Goal: Information Seeking & Learning: Check status

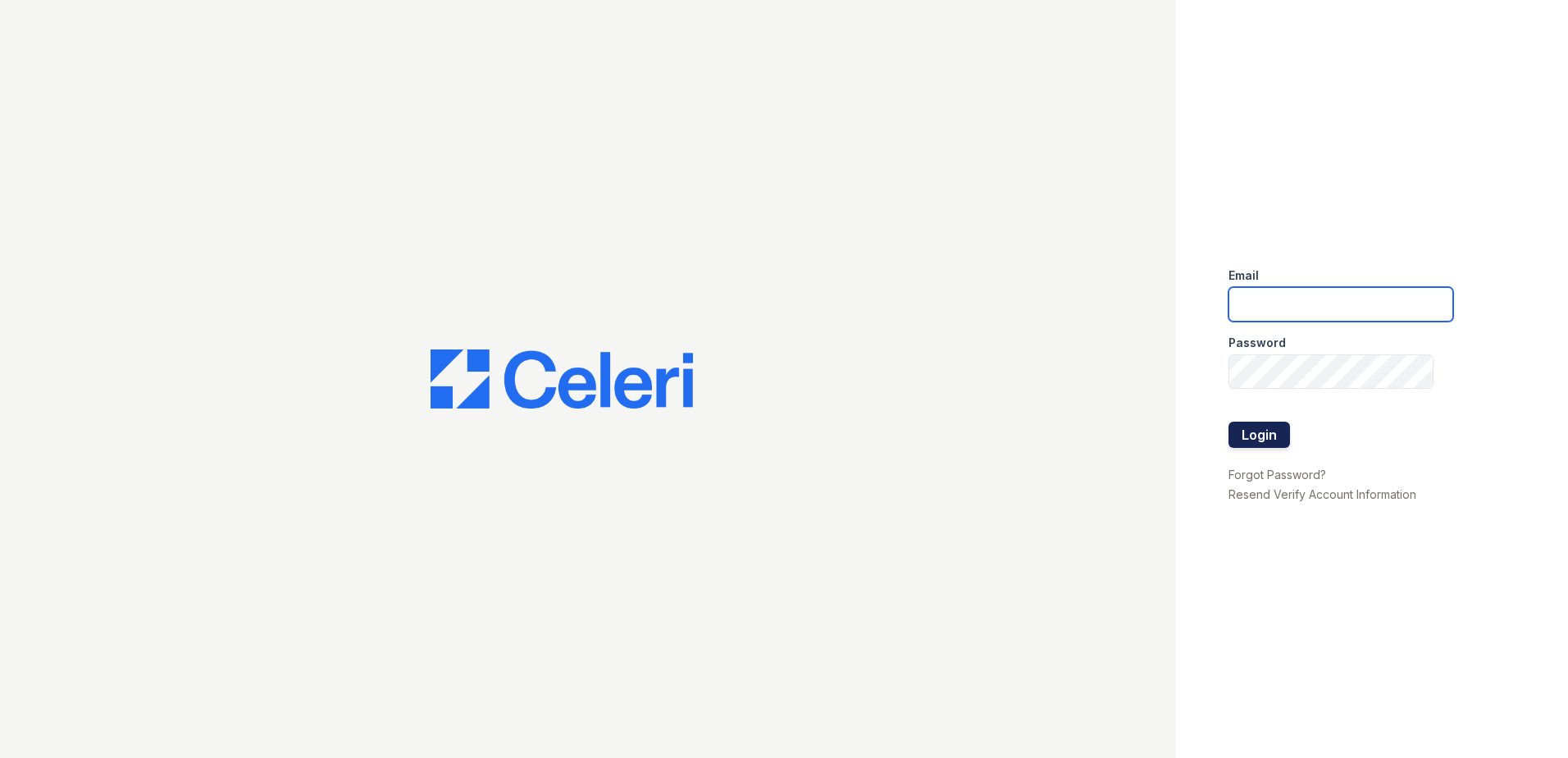
type input "[EMAIL_ADDRESS][DOMAIN_NAME]"
click at [1247, 431] on button "Login" at bounding box center [1259, 434] width 61 height 26
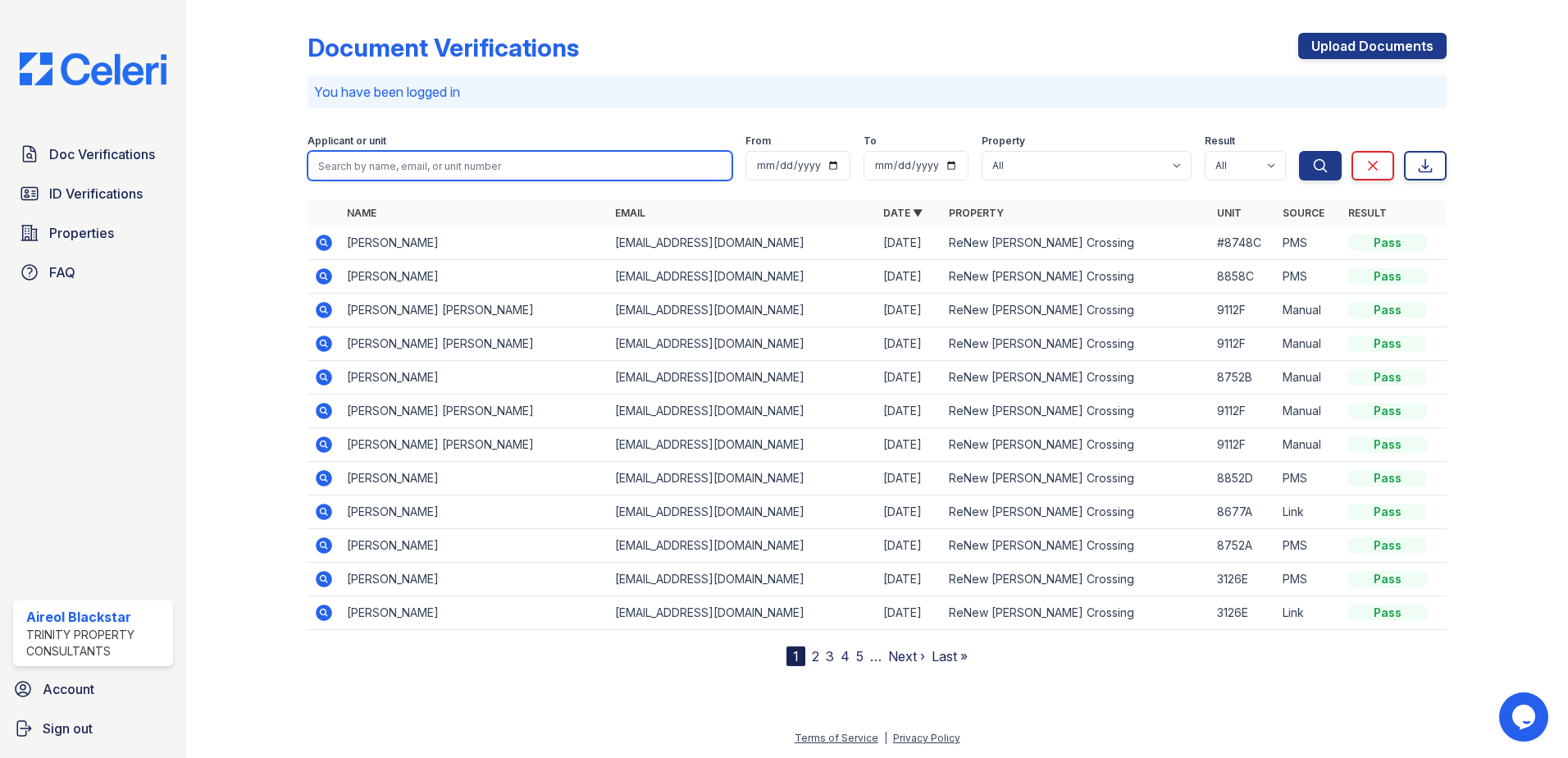
drag, startPoint x: 435, startPoint y: 163, endPoint x: 445, endPoint y: 173, distance: 14.1
click at [435, 163] on input "search" at bounding box center [519, 165] width 425 height 30
paste input "[PERSON_NAME] III, [PERSON_NAME]"
type input "[PERSON_NAME] III, [PERSON_NAME]"
click at [1299, 151] on button "Search" at bounding box center [1319, 165] width 42 height 30
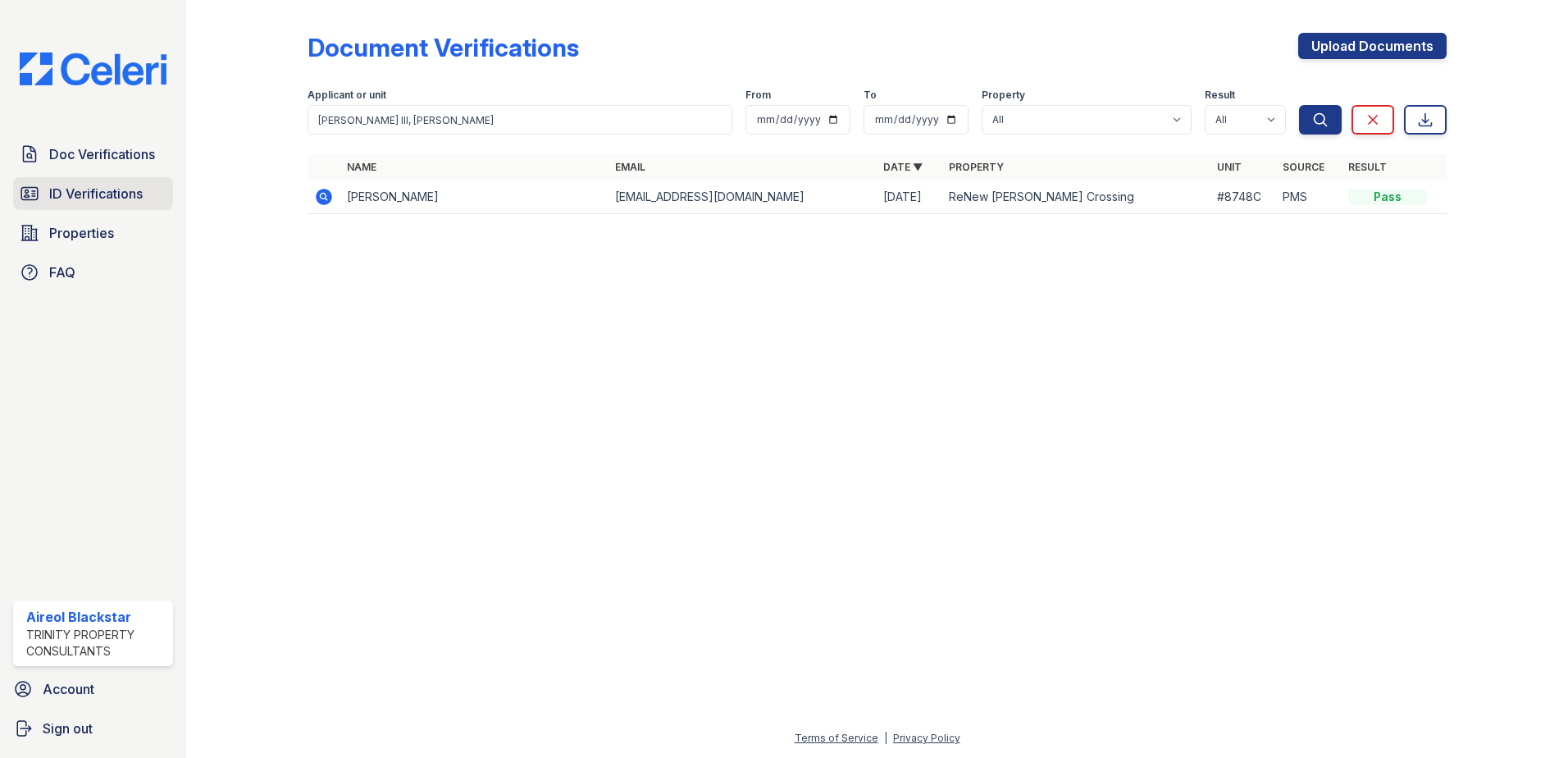
click at [110, 185] on span "ID Verifications" at bounding box center [96, 194] width 93 height 20
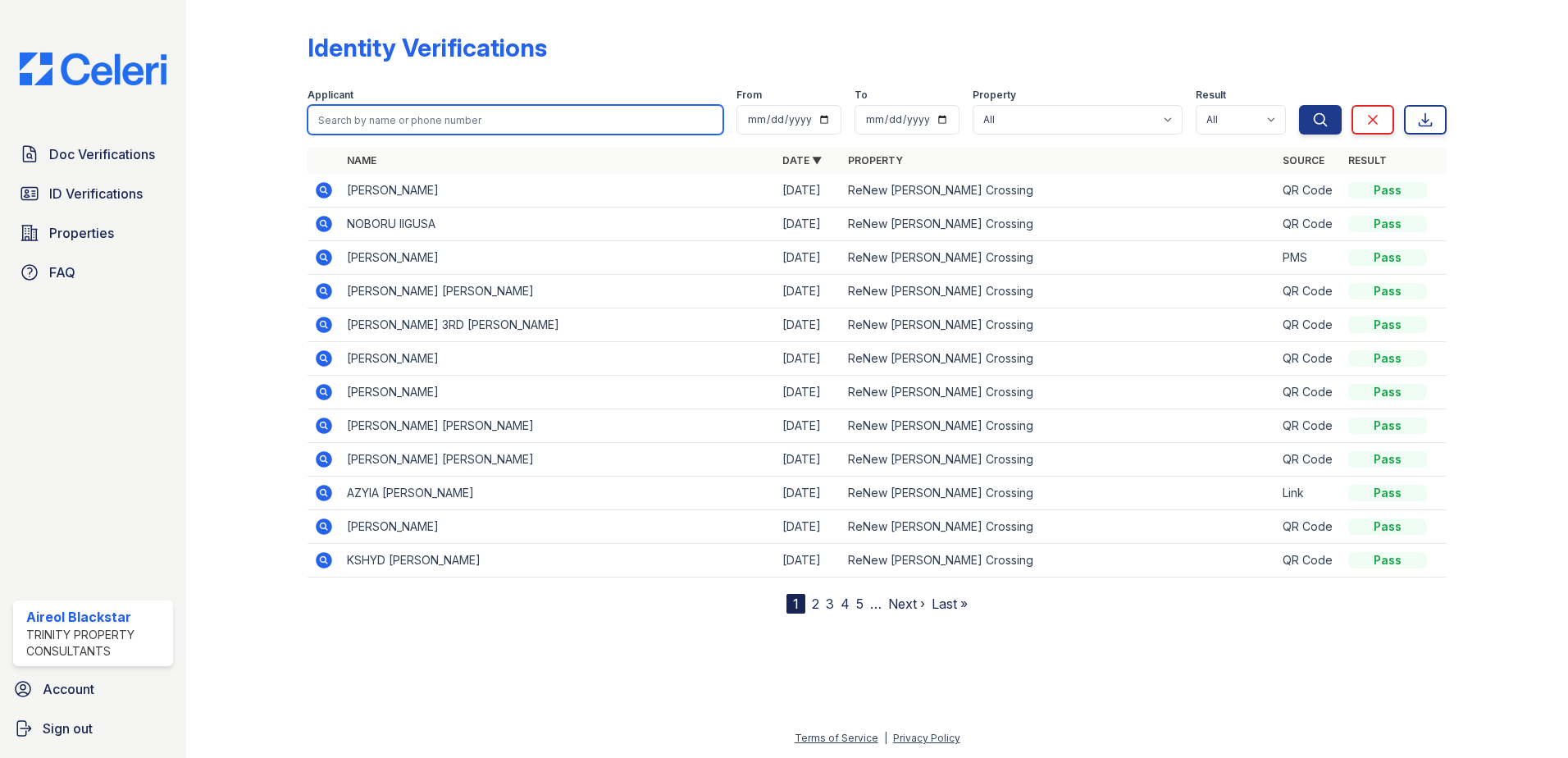
paste input "[PERSON_NAME] III, [PERSON_NAME]"
type input "[PERSON_NAME] III, [PERSON_NAME]"
click at [1299, 105] on button "Search" at bounding box center [1319, 119] width 42 height 30
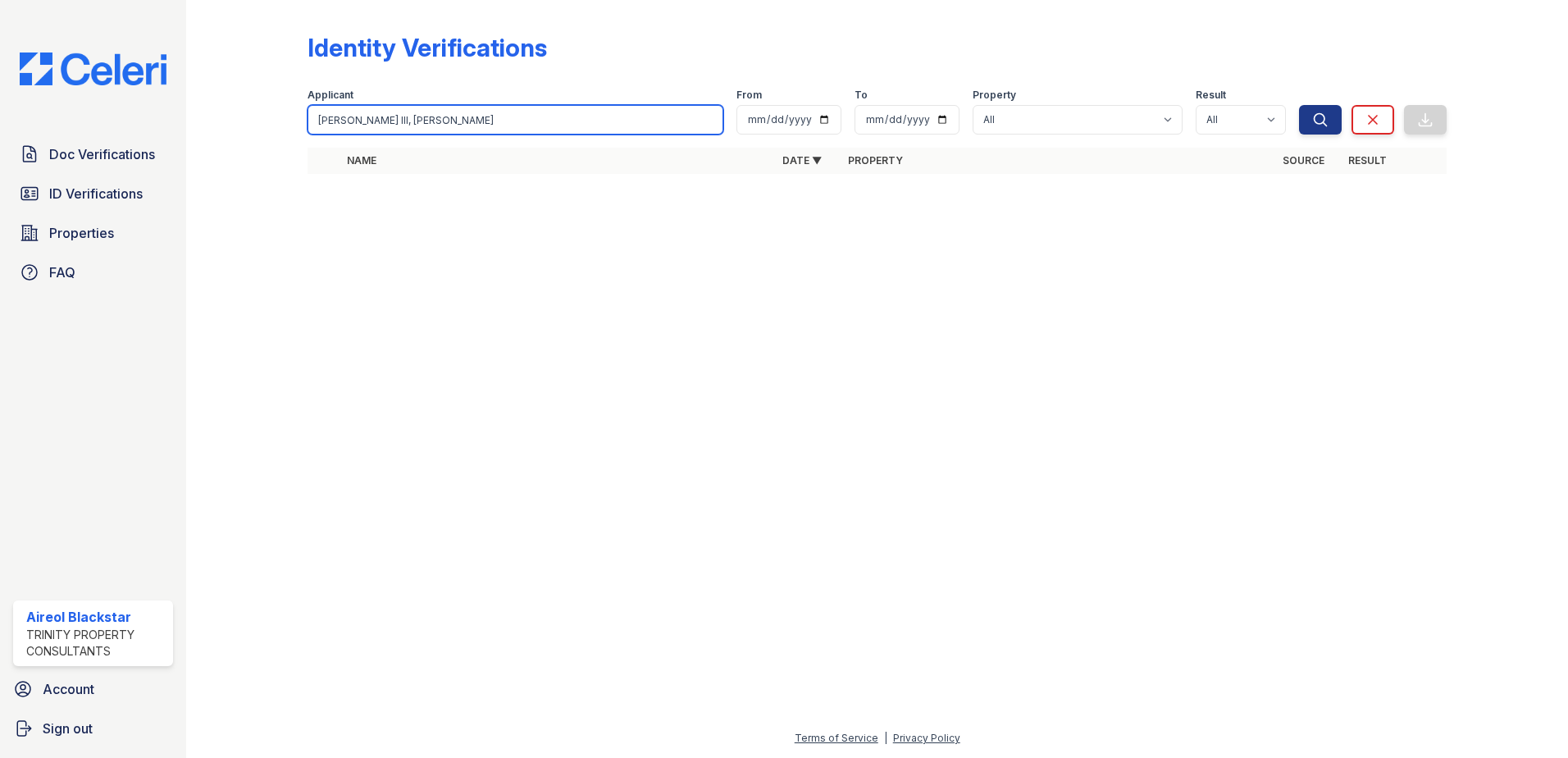
click at [438, 120] on input "[PERSON_NAME] III, [PERSON_NAME]" at bounding box center [515, 119] width 416 height 30
type input "[PERSON_NAME]"
click at [1299, 105] on button "Search" at bounding box center [1319, 119] width 42 height 30
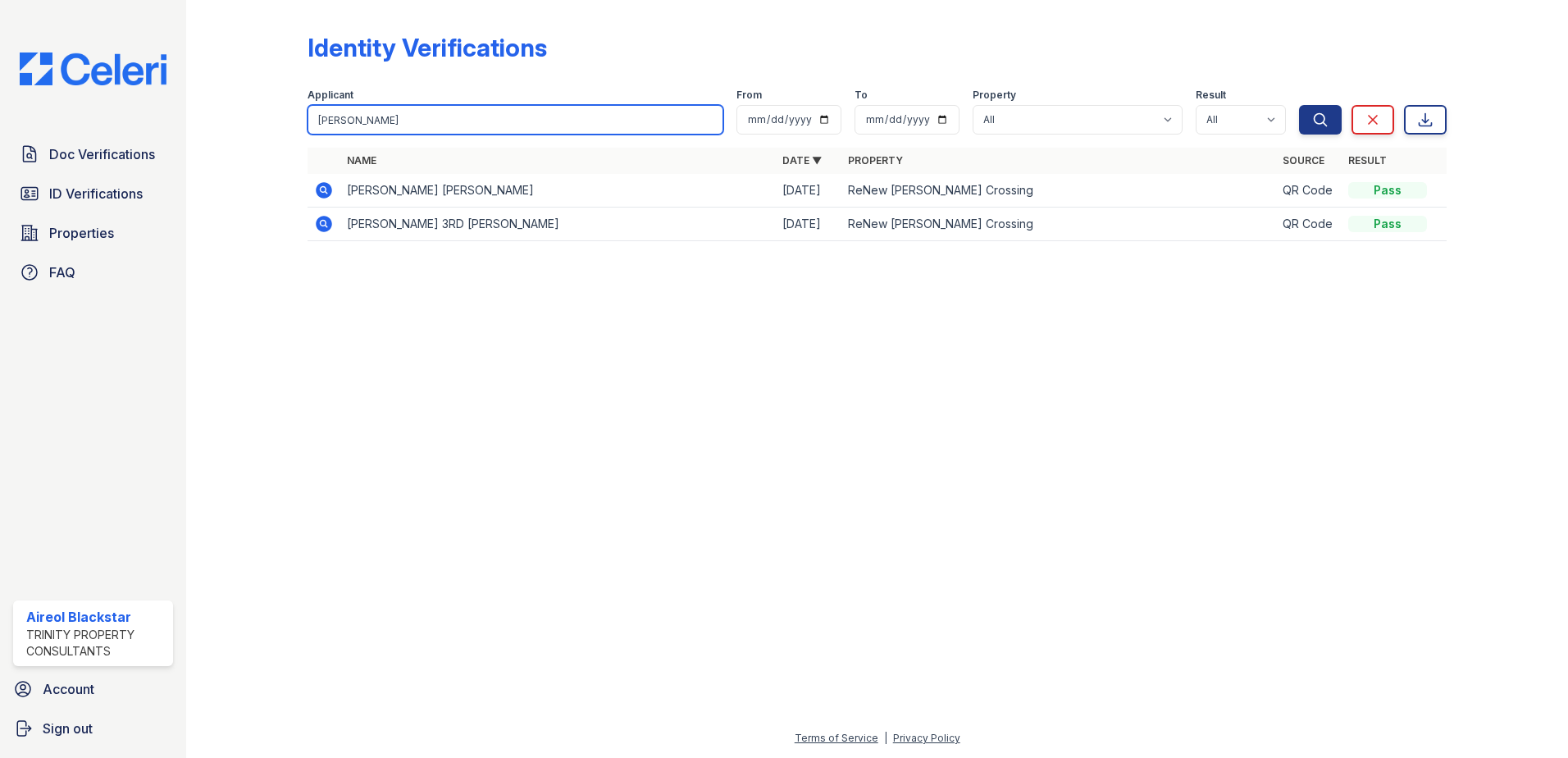
drag, startPoint x: 375, startPoint y: 122, endPoint x: 266, endPoint y: 137, distance: 110.0
click at [266, 137] on div "Identity Verifications Filter Applicant [PERSON_NAME] From To Property All ReNe…" at bounding box center [877, 142] width 1329 height 284
paste input "Kayla"
type input "[PERSON_NAME]"
click at [1299, 105] on button "Search" at bounding box center [1319, 119] width 42 height 30
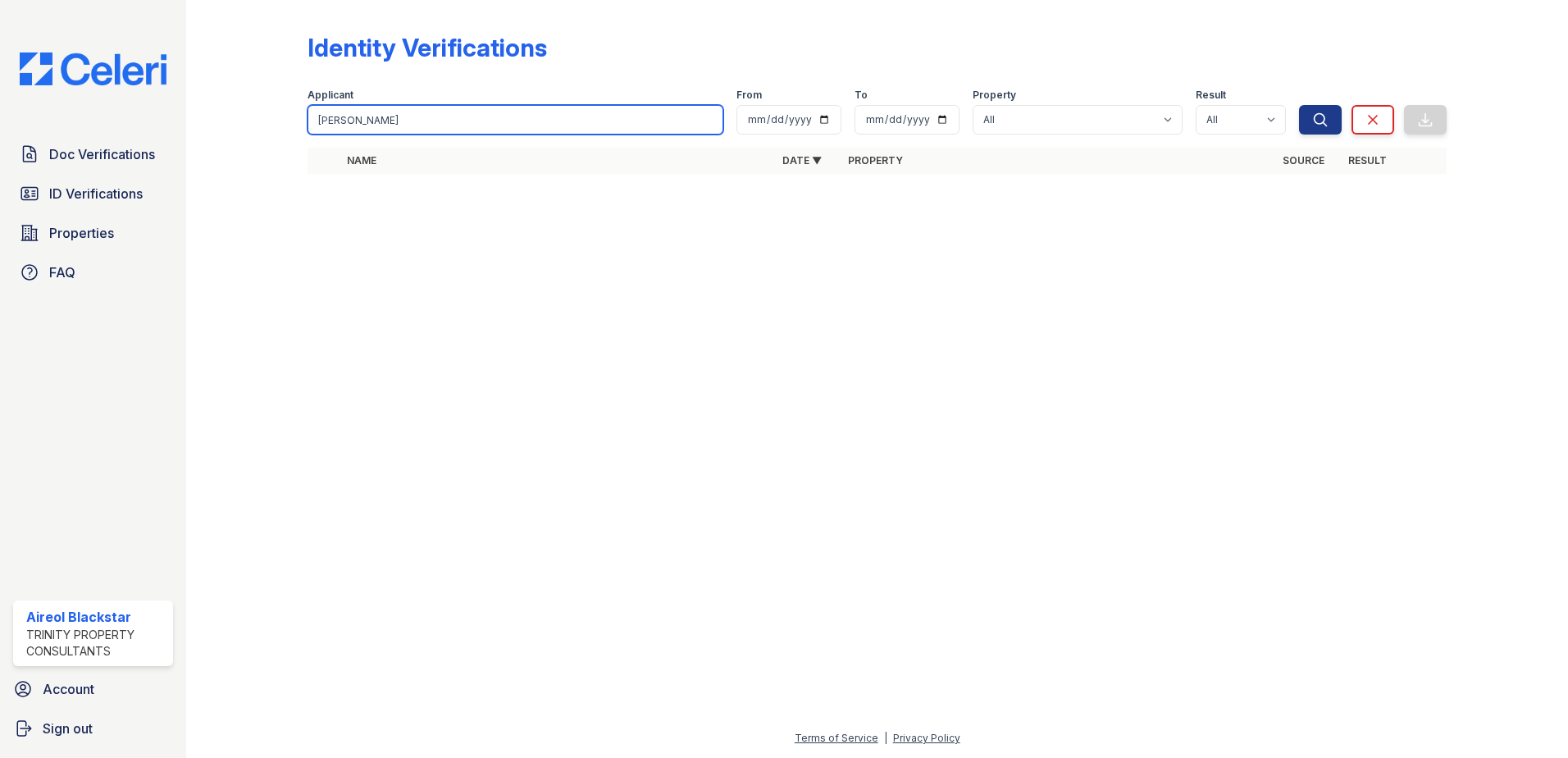
drag, startPoint x: 340, startPoint y: 119, endPoint x: 406, endPoint y: 123, distance: 66.1
click at [406, 123] on input "[PERSON_NAME]" at bounding box center [515, 119] width 416 height 30
type input "Kayla"
click at [1299, 105] on button "Search" at bounding box center [1319, 119] width 42 height 30
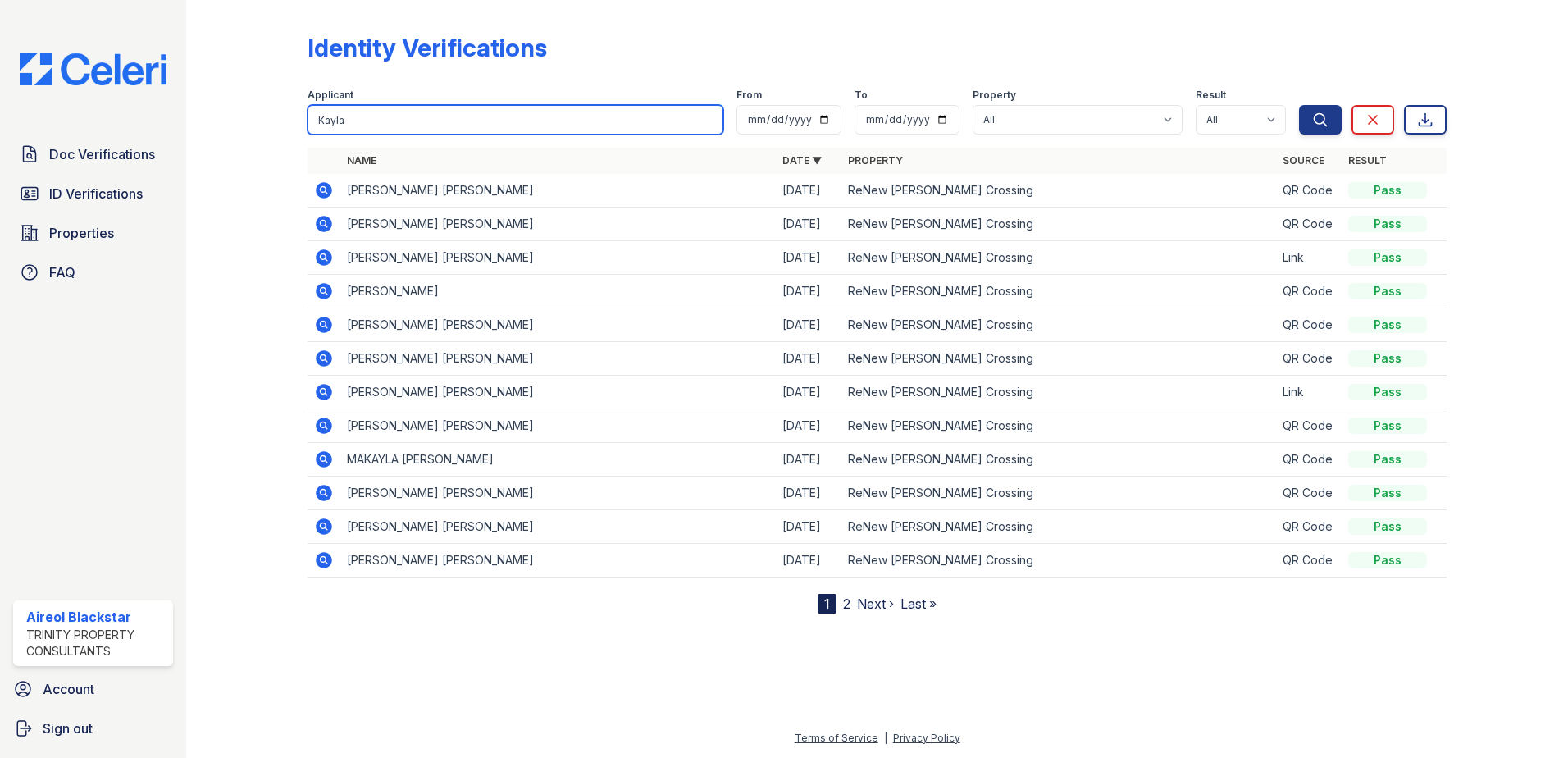
drag, startPoint x: 409, startPoint y: 113, endPoint x: 320, endPoint y: 111, distance: 89.0
click at [320, 111] on input "Kayla" at bounding box center [515, 119] width 416 height 30
drag, startPoint x: 391, startPoint y: 106, endPoint x: 342, endPoint y: 121, distance: 51.2
paste input "Reilly"
type input "Kayla Reilly"
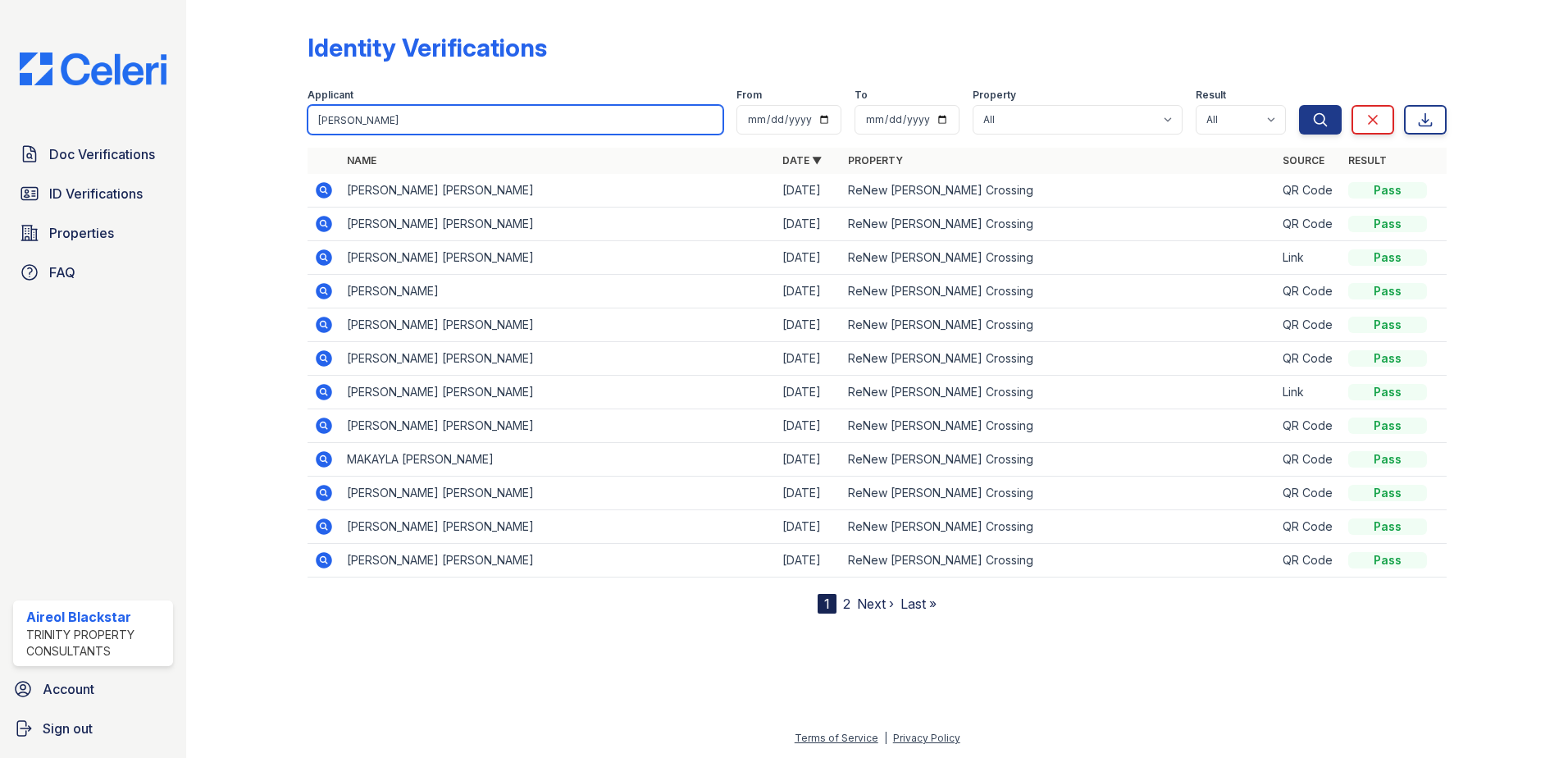
click at [1299, 105] on button "Search" at bounding box center [1319, 119] width 42 height 30
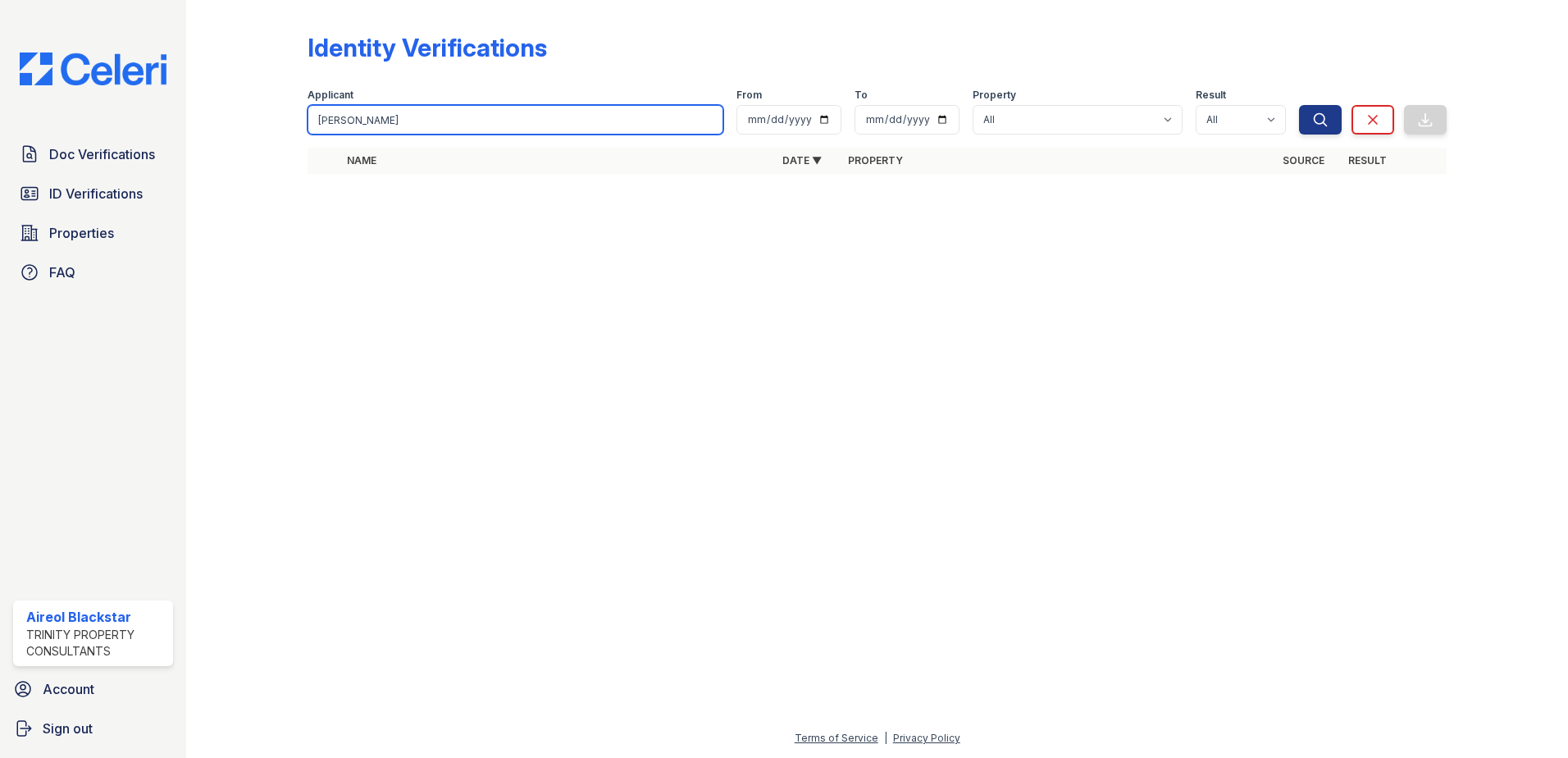
drag, startPoint x: 346, startPoint y: 121, endPoint x: 210, endPoint y: 146, distance: 138.3
click at [213, 146] on div "Identity Verifications Filter Applicant Kayla Reilly From To Property All ReNew…" at bounding box center [877, 108] width 1329 height 216
type input "Reilly"
click at [1299, 105] on button "Search" at bounding box center [1319, 119] width 42 height 30
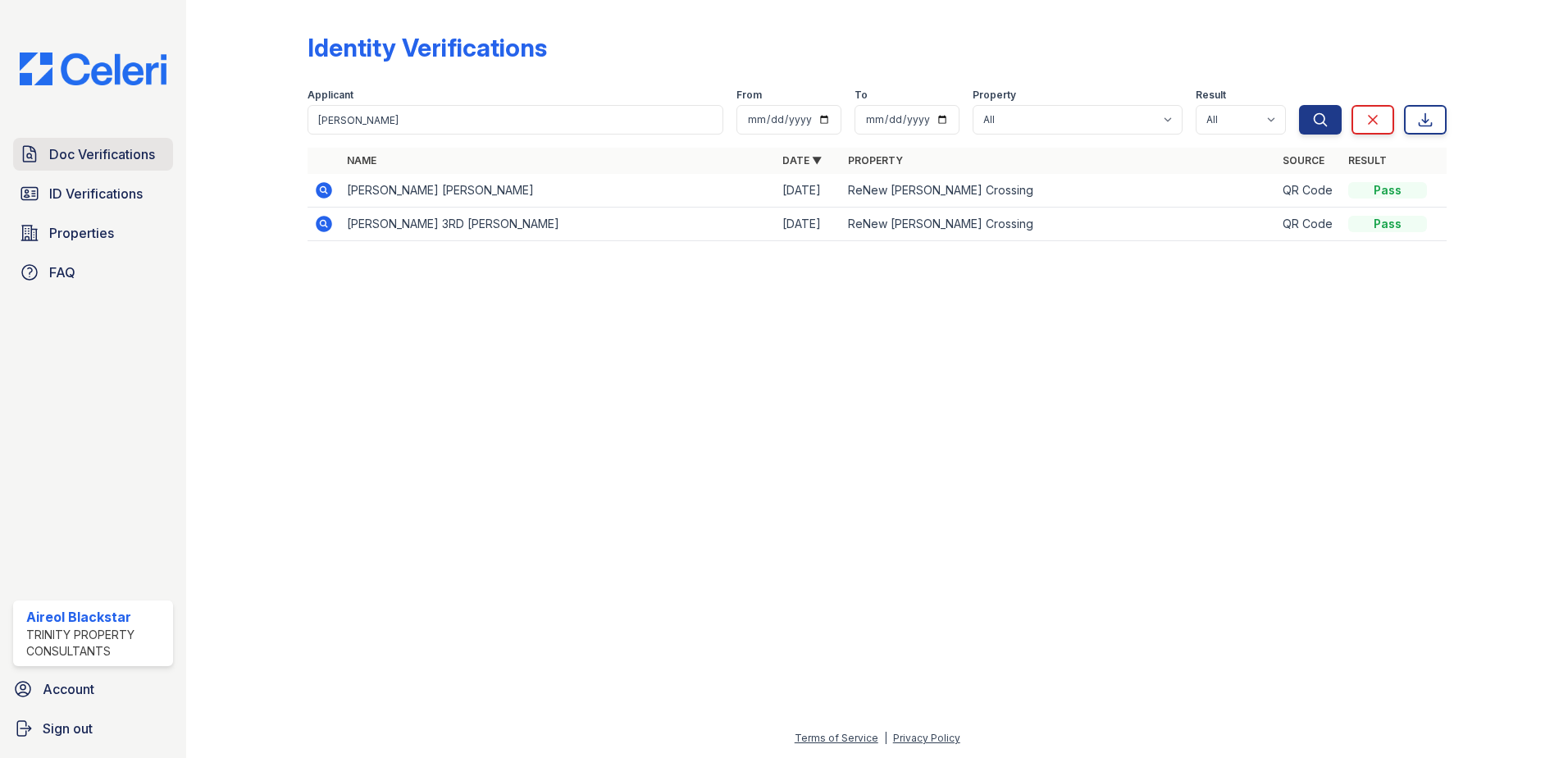
click at [109, 145] on span "Doc Verifications" at bounding box center [102, 154] width 106 height 20
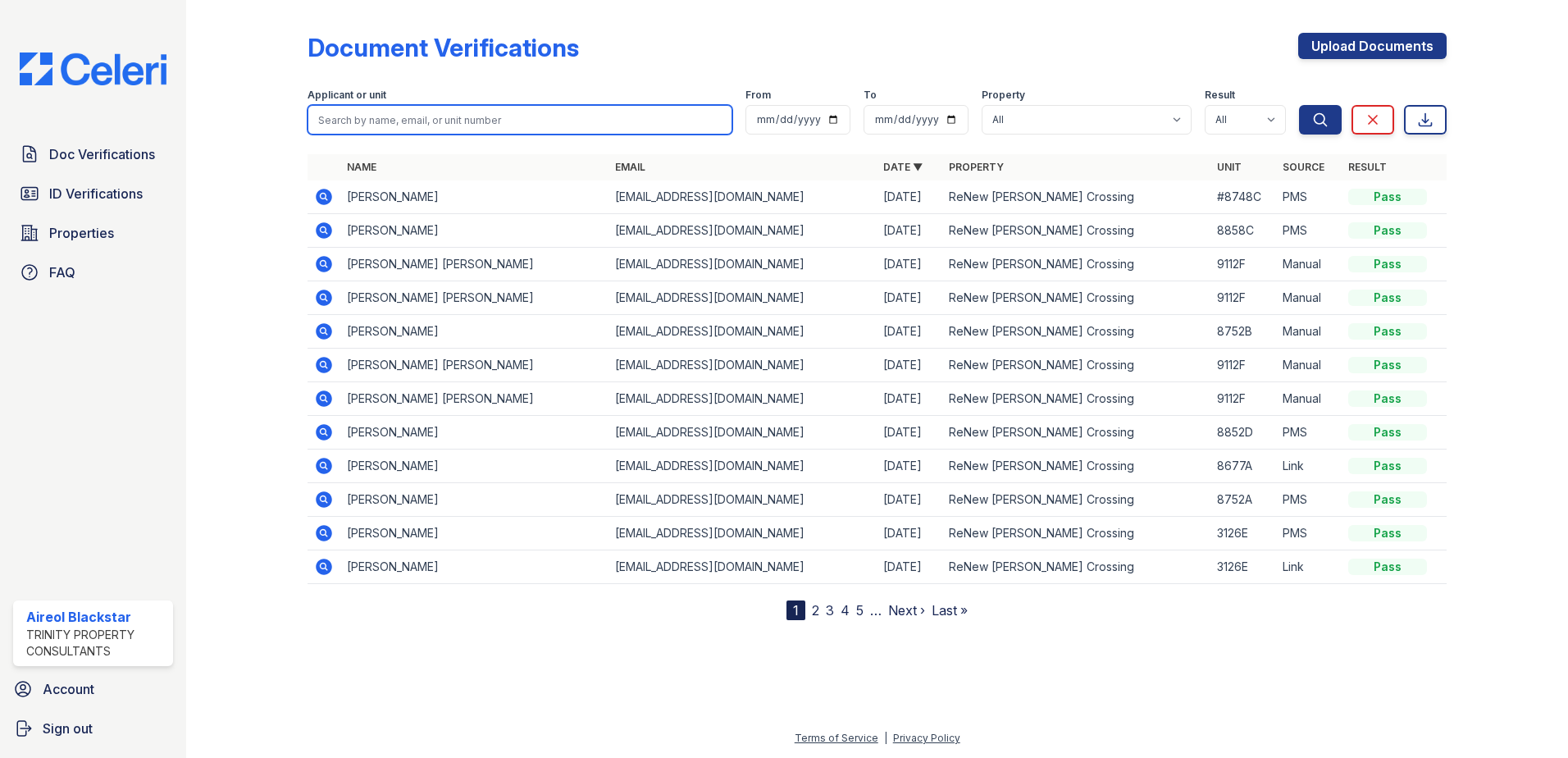
paste input "Kayla Reilly"
type input "Kayla Reilly"
click at [1299, 105] on button "Search" at bounding box center [1319, 119] width 42 height 30
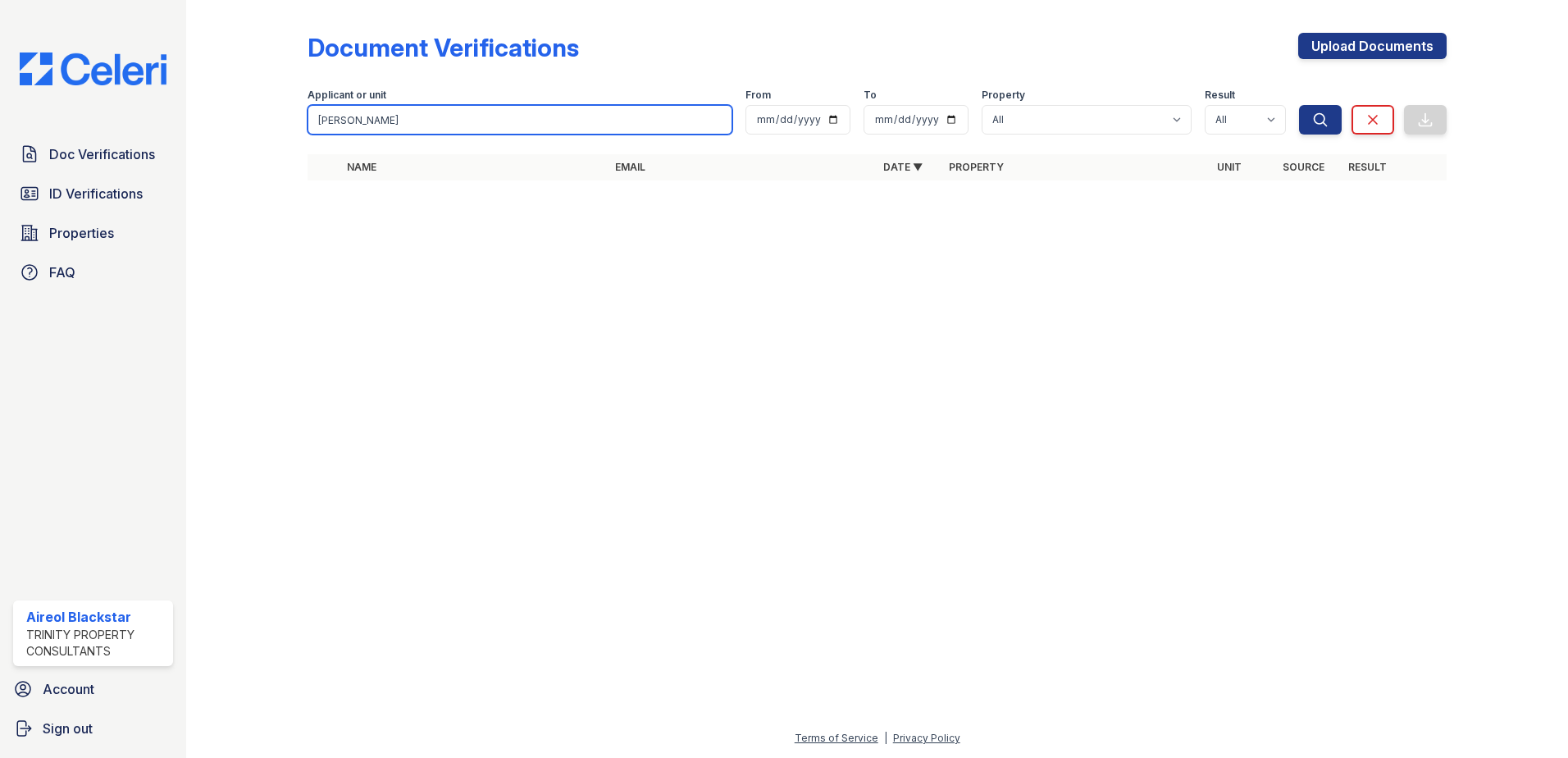
drag, startPoint x: 350, startPoint y: 118, endPoint x: 171, endPoint y: 127, distance: 179.2
click at [176, 127] on div "Doc Verifications ID Verifications Properties FAQ Aireol Blackstar Trinity Prop…" at bounding box center [784, 379] width 1568 height 758
type input "reilly"
click at [1299, 105] on button "Search" at bounding box center [1319, 119] width 42 height 30
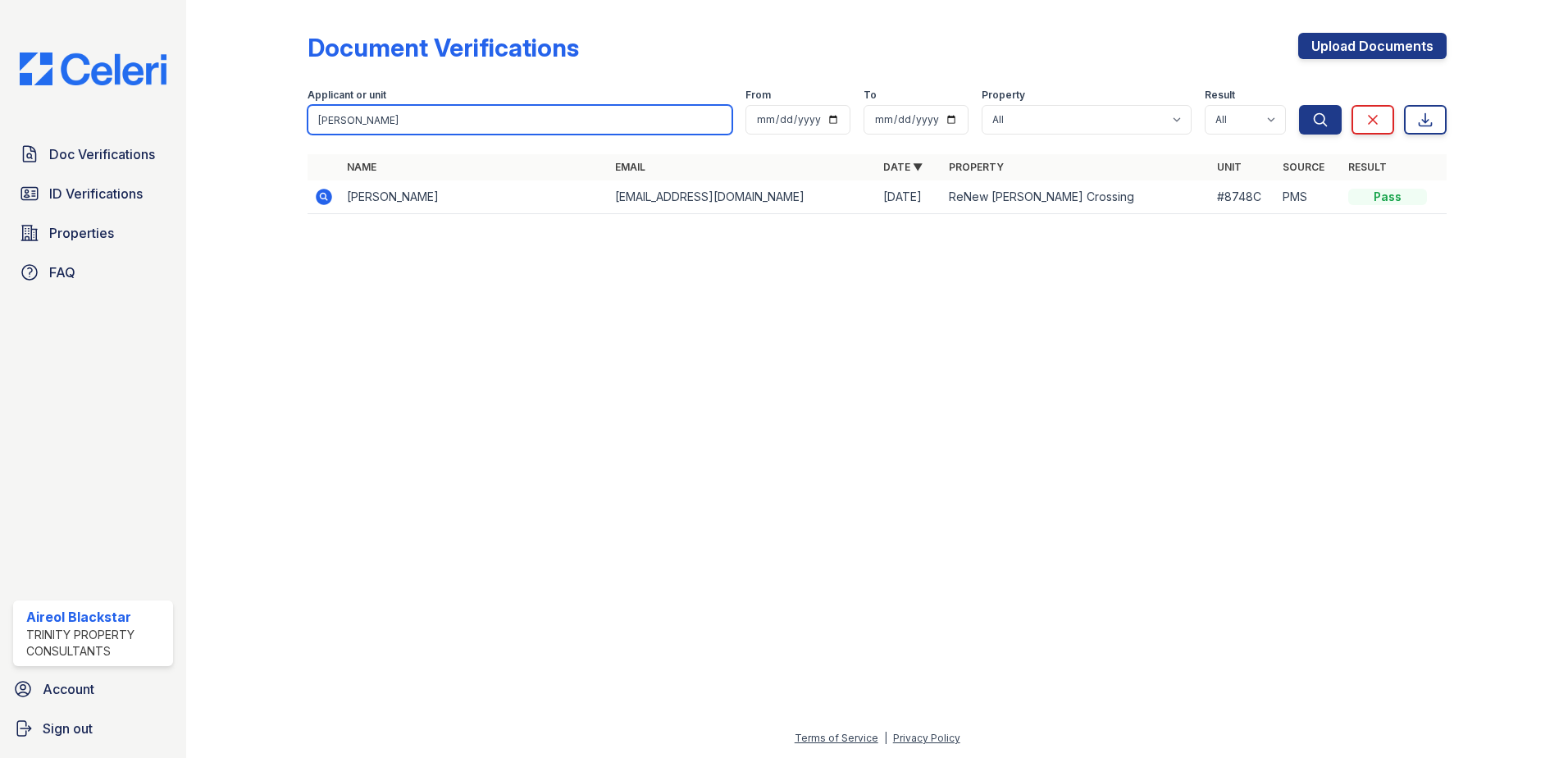
drag, startPoint x: 351, startPoint y: 120, endPoint x: 272, endPoint y: 126, distance: 79.2
click at [272, 126] on div "Document Verifications Upload Documents Filter Applicant or unit reilly From To…" at bounding box center [877, 128] width 1329 height 257
paste input "Jessica Binder"
type input "Jessica Binder"
click at [1299, 105] on button "Search" at bounding box center [1319, 119] width 42 height 30
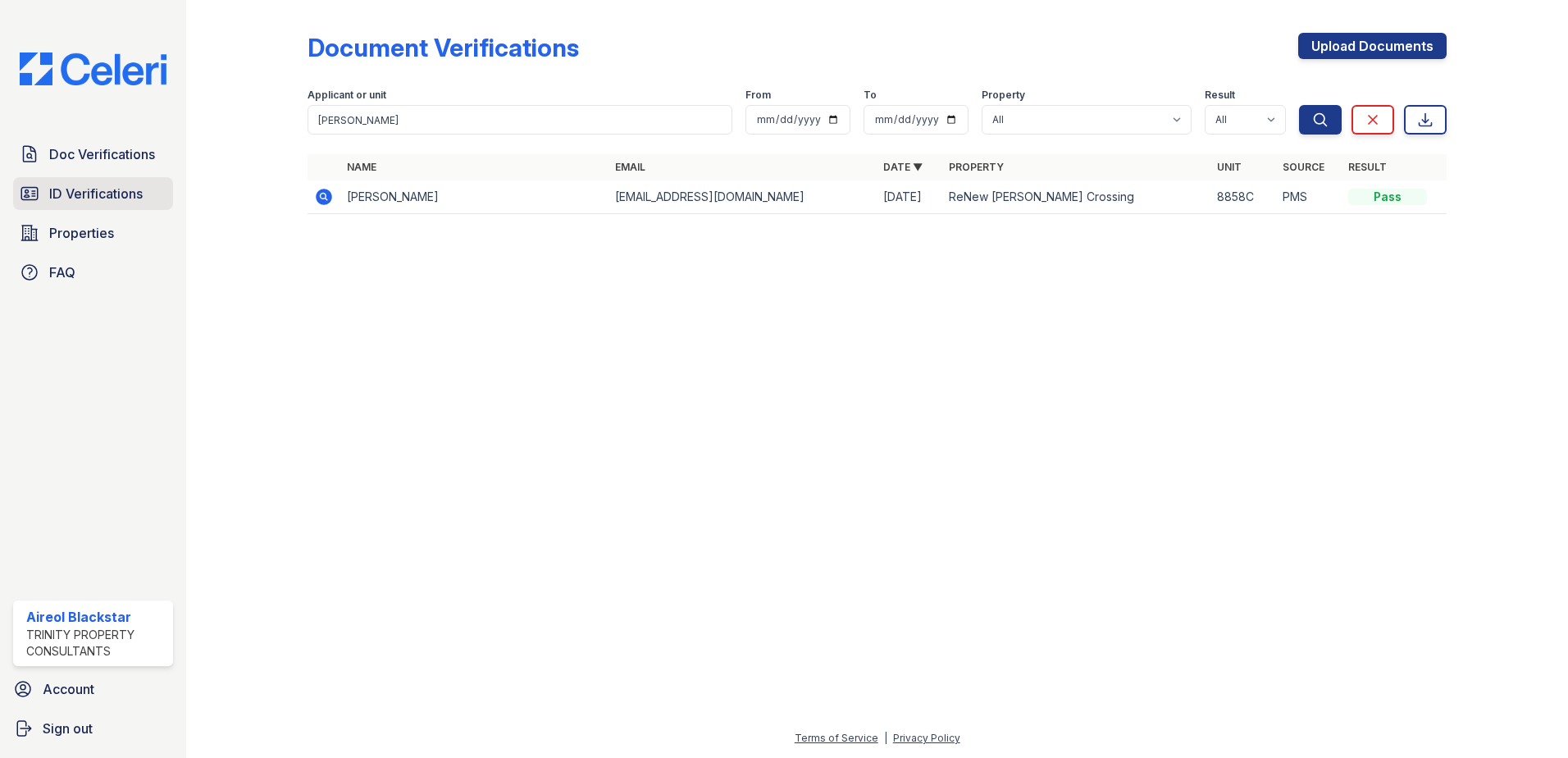
click at [80, 203] on link "ID Verifications" at bounding box center [93, 193] width 160 height 33
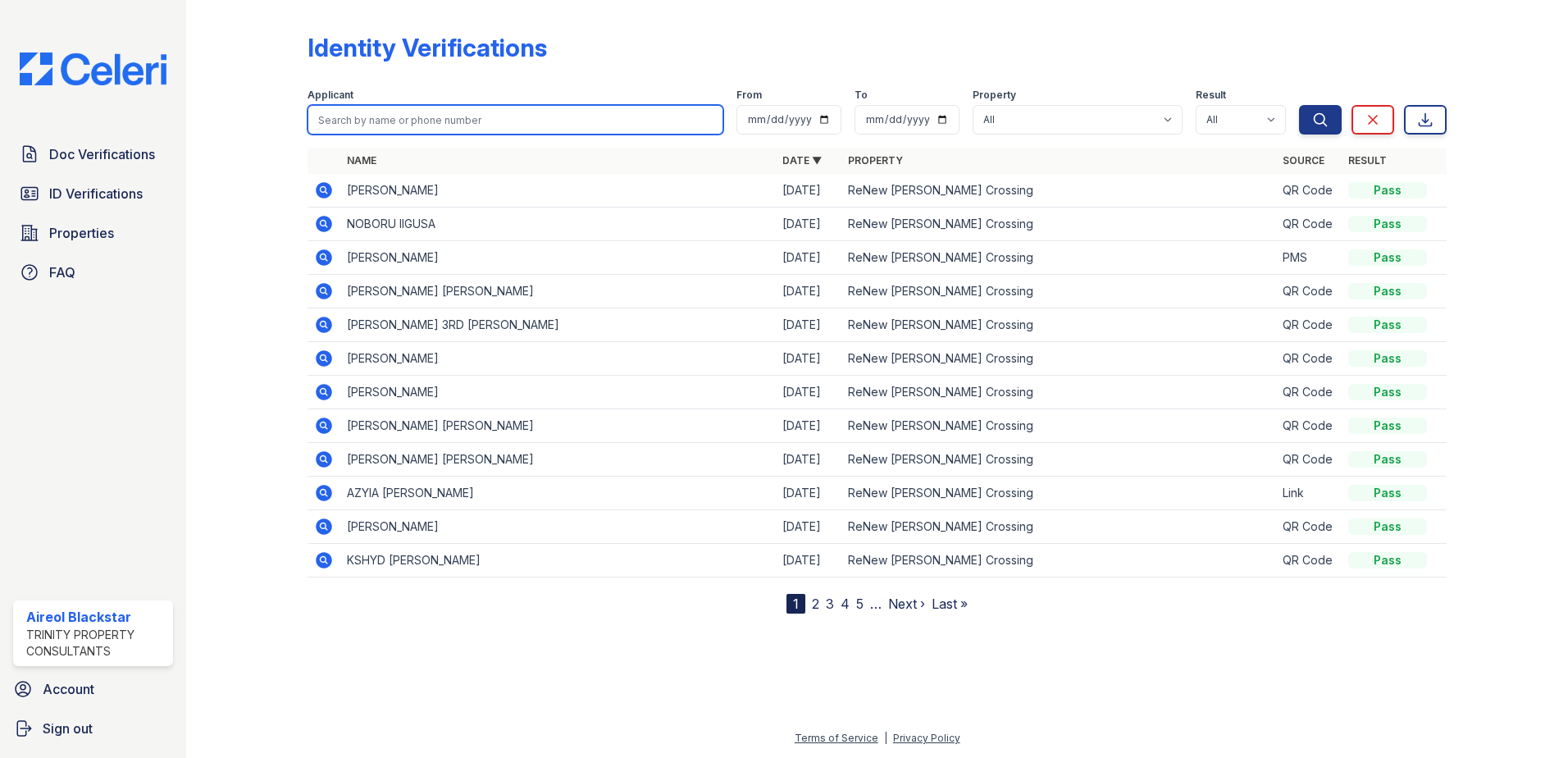
paste input "Jessica Binder"
type input "Jessica Binder"
click at [1299, 105] on button "Search" at bounding box center [1319, 119] width 42 height 30
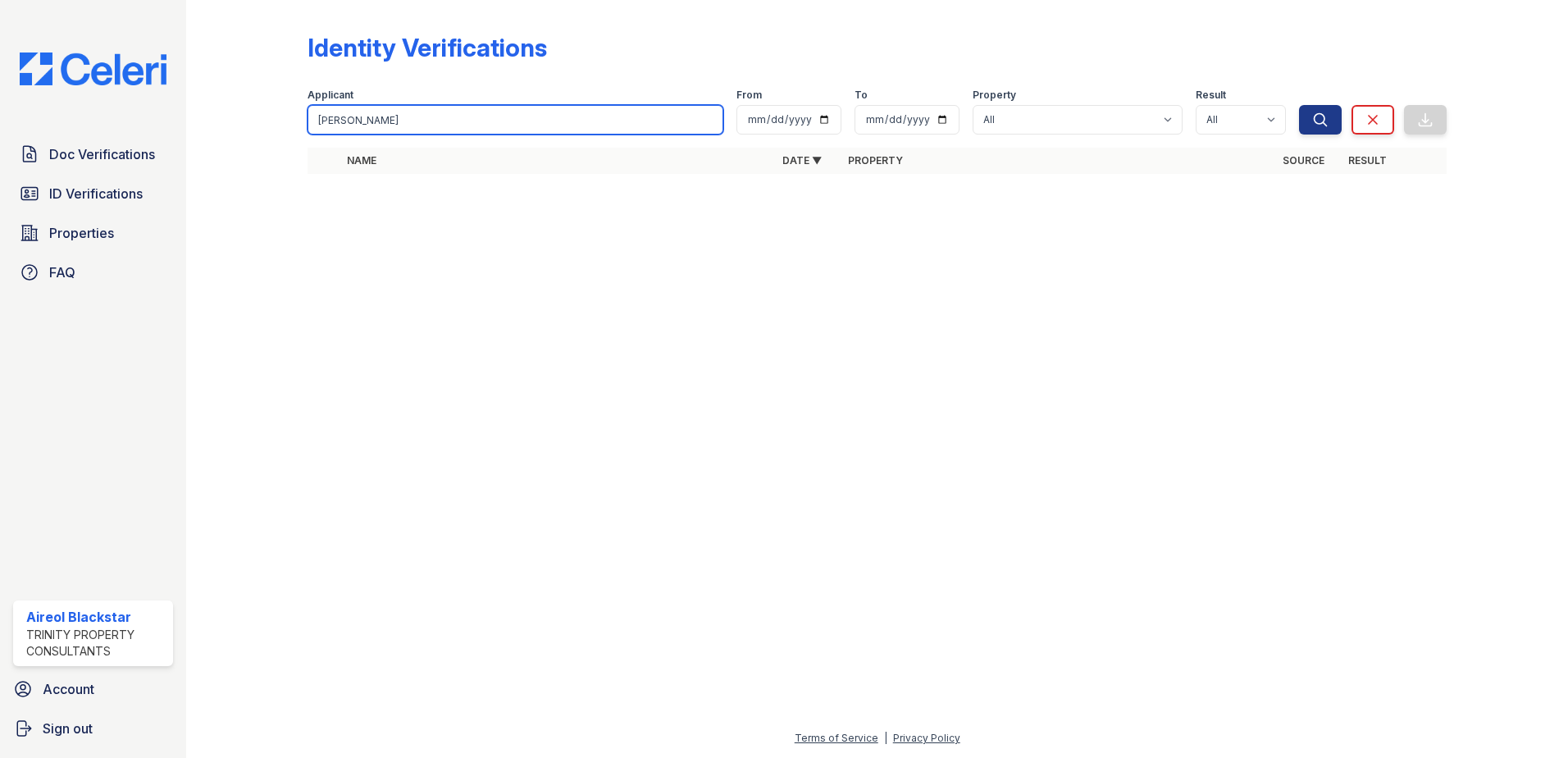
drag, startPoint x: 363, startPoint y: 117, endPoint x: 221, endPoint y: 141, distance: 144.0
click at [221, 141] on div "Identity Verifications Filter Applicant Jessica Binder From To Property All ReN…" at bounding box center [877, 108] width 1329 height 216
type input "Binder"
click at [1299, 105] on button "Search" at bounding box center [1319, 119] width 42 height 30
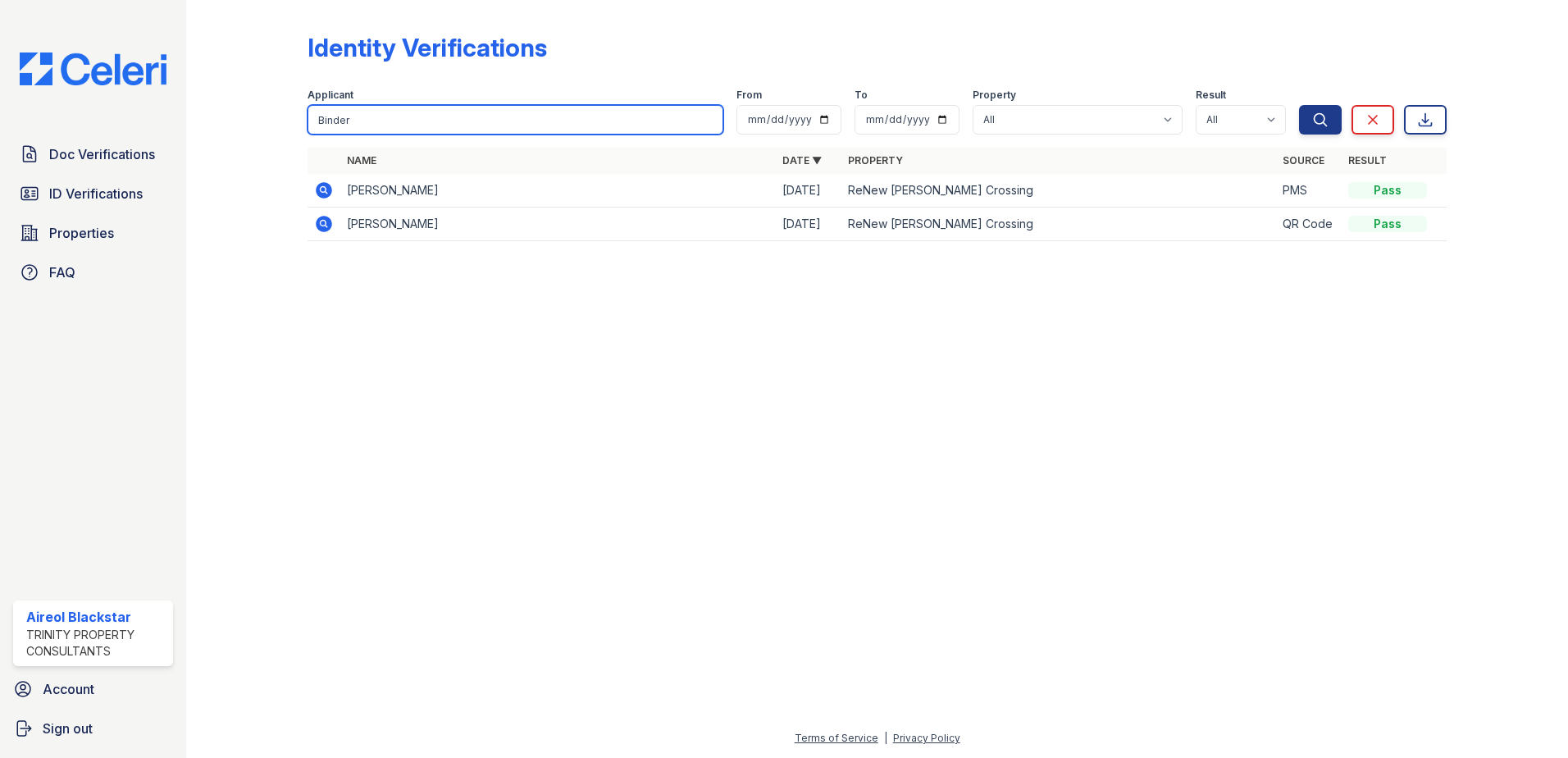
drag, startPoint x: 358, startPoint y: 116, endPoint x: 285, endPoint y: 128, distance: 74.0
click at [281, 128] on div "Identity Verifications Filter Applicant Binder From To Property All ReNew Howar…" at bounding box center [877, 142] width 1329 height 284
paste input "ooker, Breonna"
type input "Booker, Breonna"
click at [1299, 105] on button "Search" at bounding box center [1319, 119] width 42 height 30
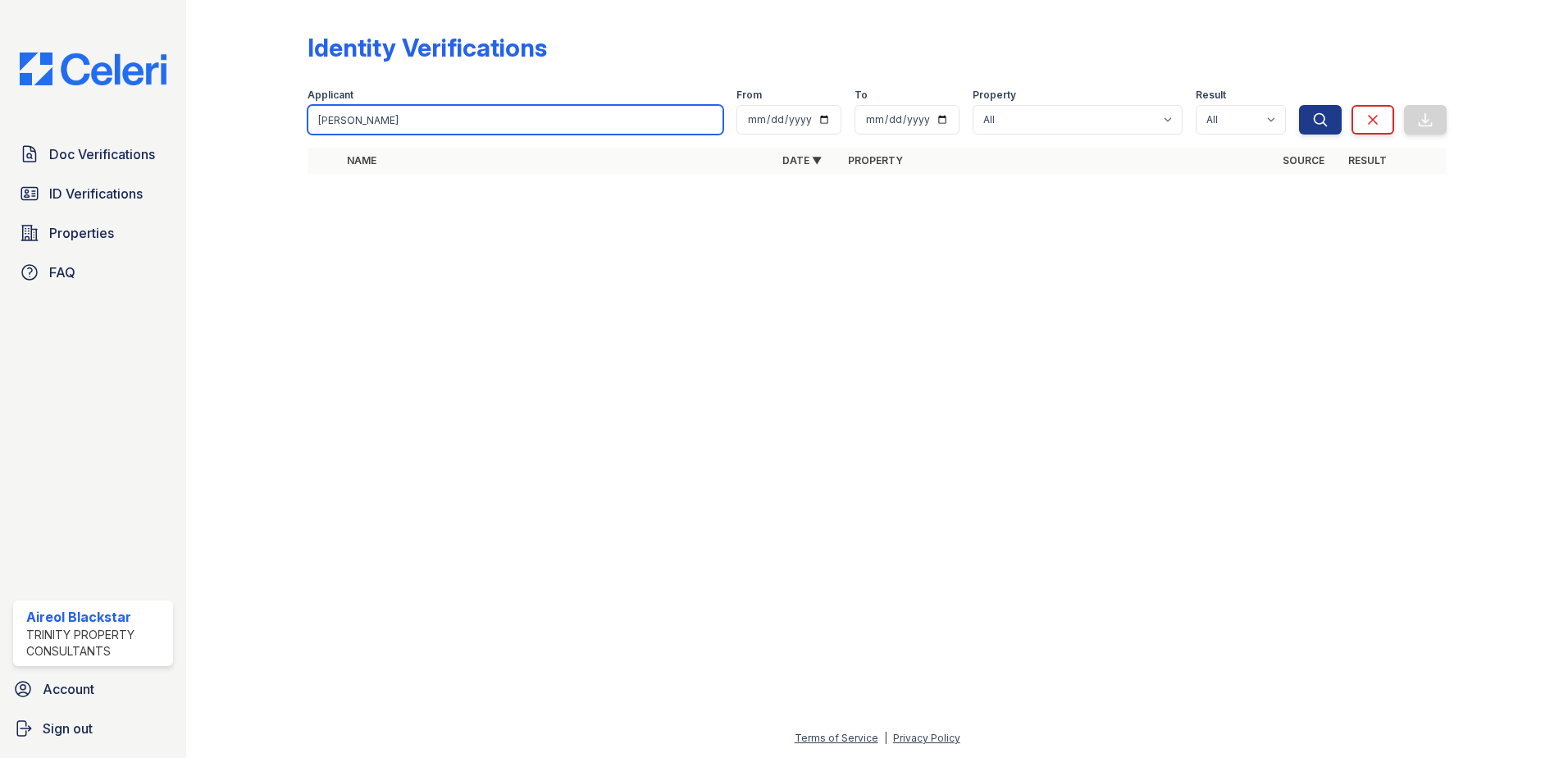
drag, startPoint x: 350, startPoint y: 119, endPoint x: 503, endPoint y: 128, distance: 153.3
click at [497, 128] on input "Booker, Breonna" at bounding box center [515, 119] width 416 height 30
type input "Booker"
click at [1299, 105] on button "Search" at bounding box center [1319, 119] width 42 height 30
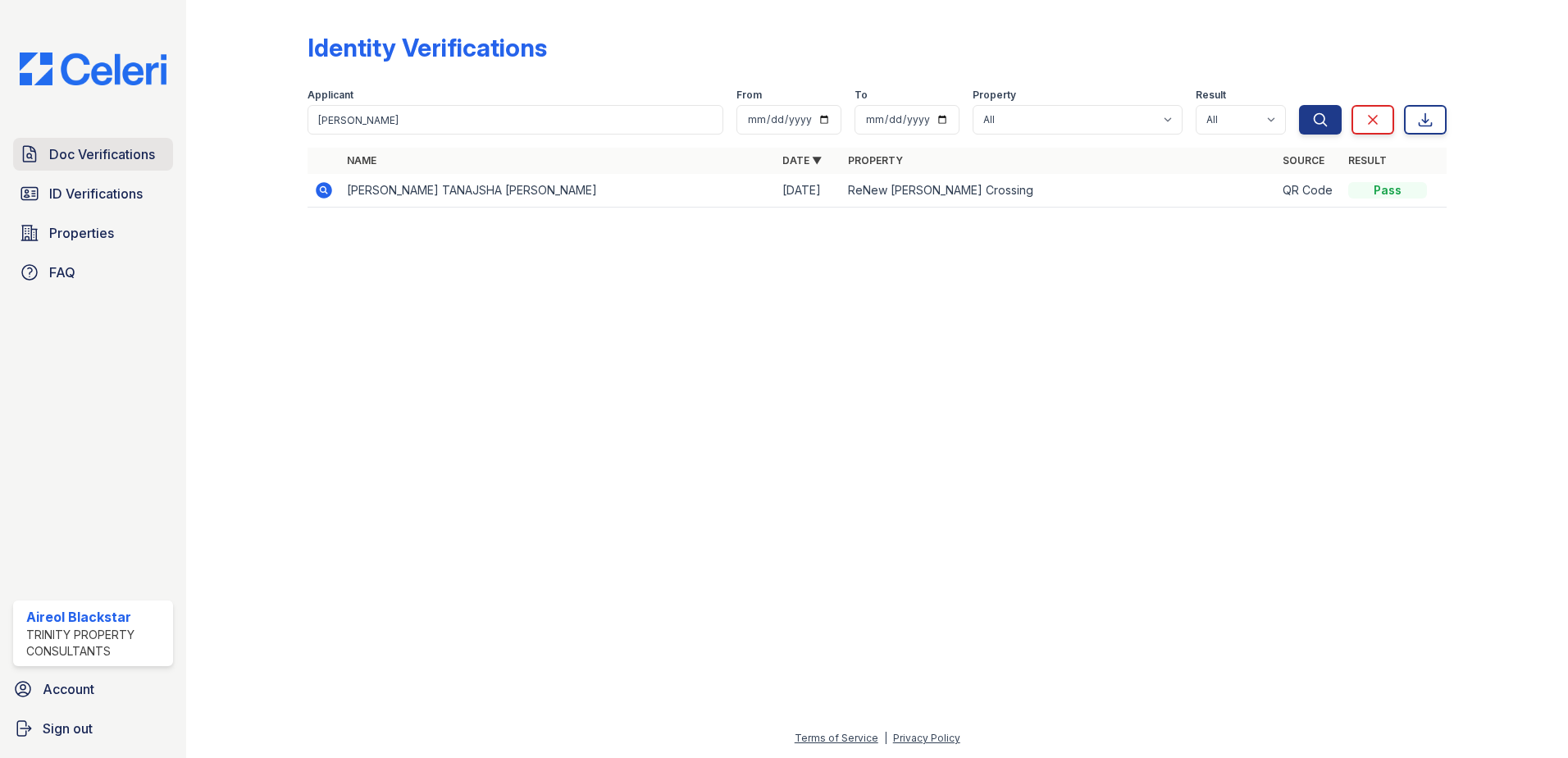
click at [89, 152] on span "Doc Verifications" at bounding box center [102, 154] width 106 height 20
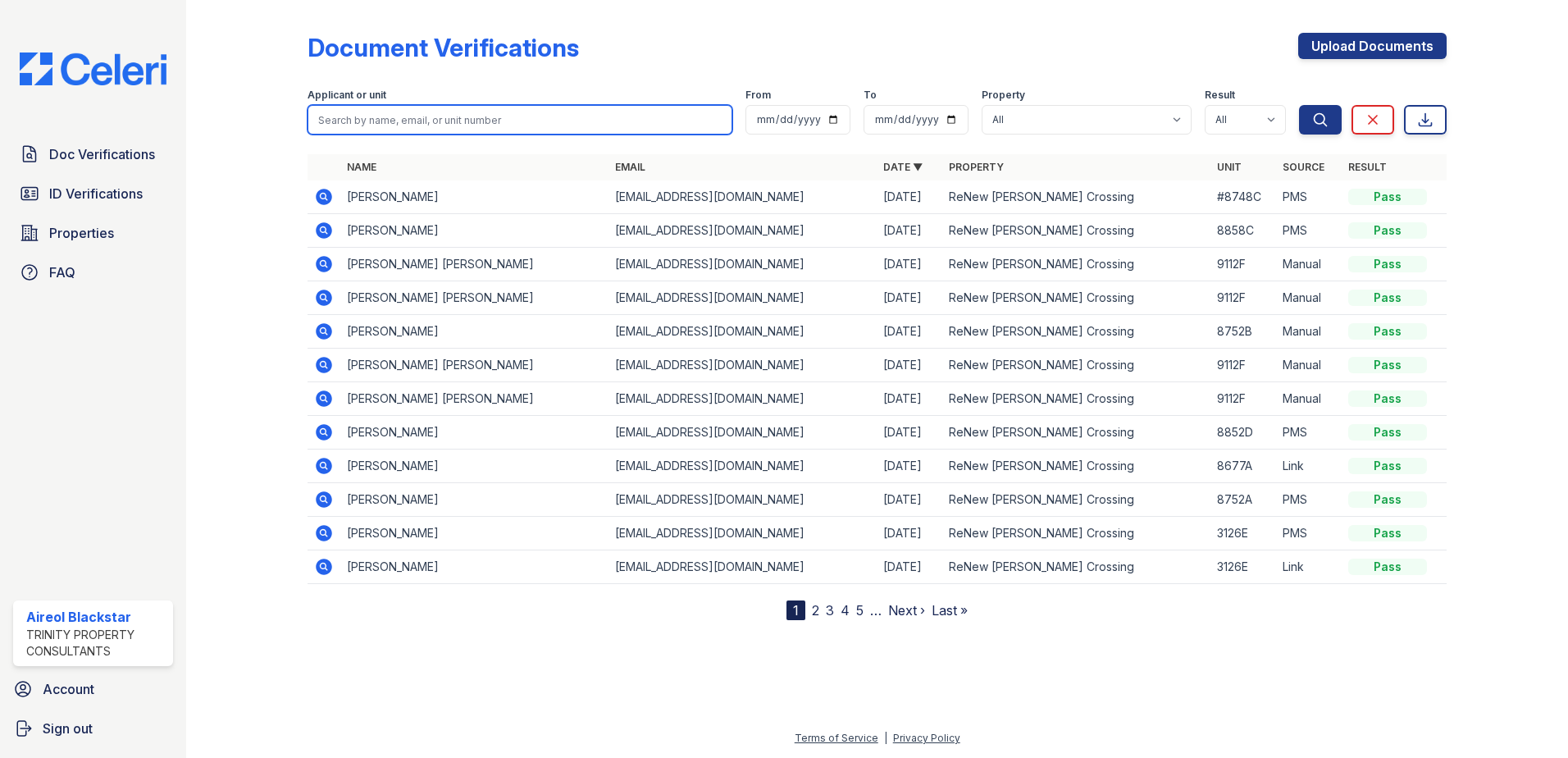
paste input "Booker, Breonna"
type input "Booker, Breonna"
click at [1299, 105] on button "Search" at bounding box center [1319, 119] width 42 height 30
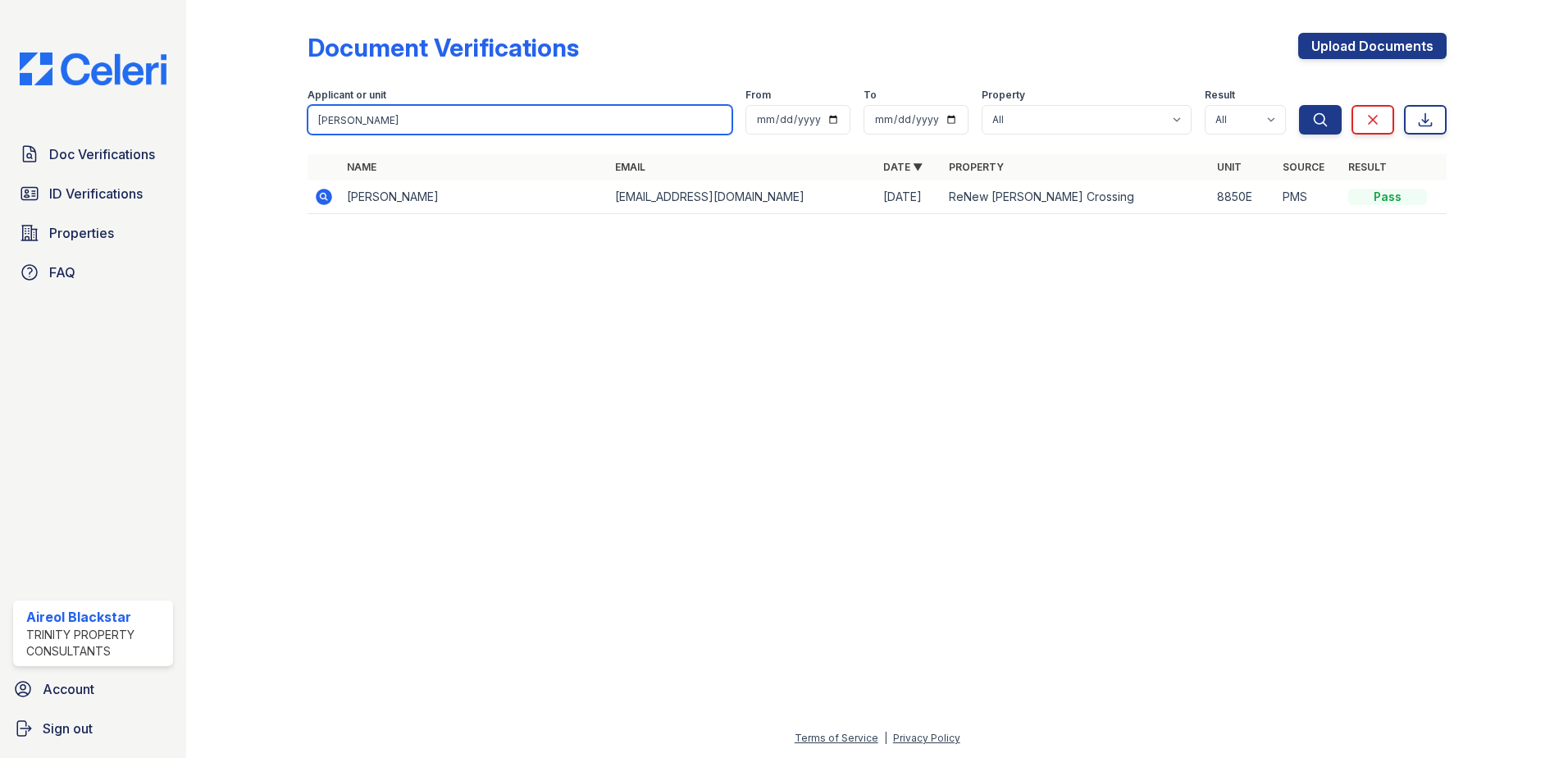
drag, startPoint x: 417, startPoint y: 112, endPoint x: 286, endPoint y: 127, distance: 131.9
click at [270, 128] on div "Document Verifications Upload Documents Filter Applicant or unit Booker, Breonn…" at bounding box center [877, 128] width 1329 height 257
paste input "James, Deneci"
type input "James, Denecia"
click at [1299, 105] on button "Search" at bounding box center [1319, 119] width 42 height 30
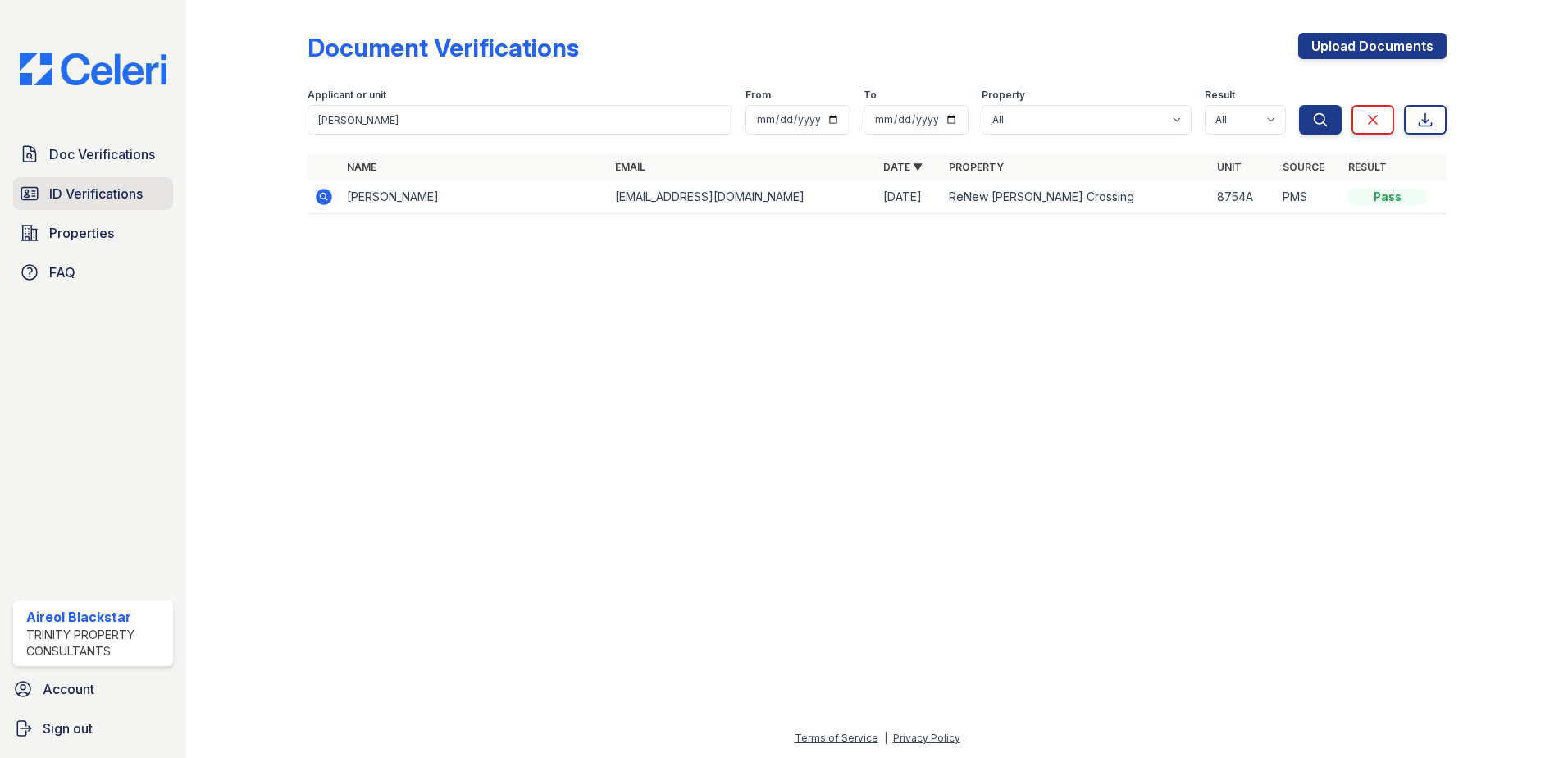
click at [68, 194] on span "ID Verifications" at bounding box center [96, 194] width 93 height 20
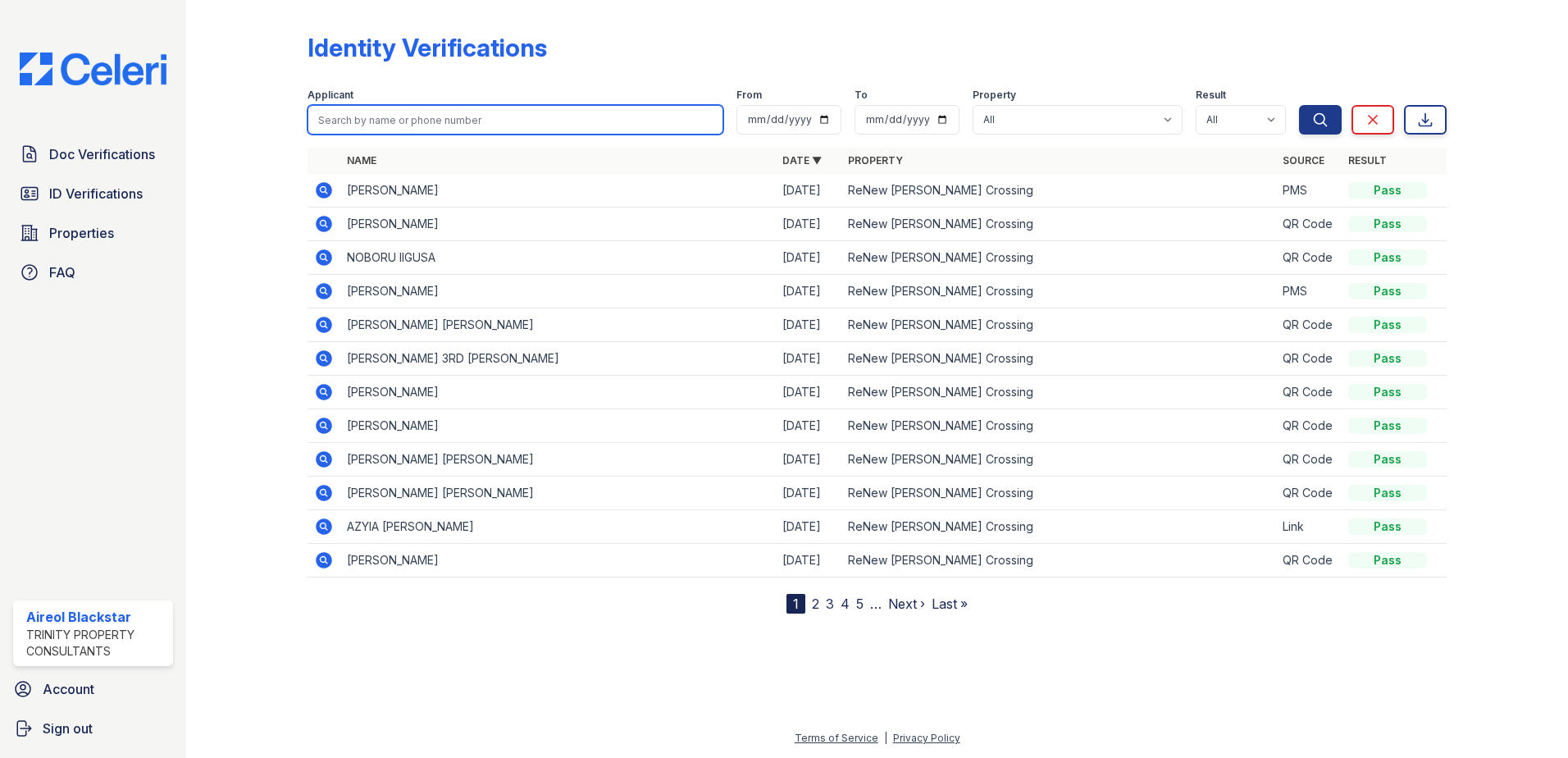
click at [380, 125] on input "search" at bounding box center [515, 119] width 416 height 30
drag, startPoint x: 379, startPoint y: 123, endPoint x: 357, endPoint y: 119, distance: 22.4
paste input "James, Denecia"
type input "James, Denecia"
click at [1299, 105] on button "Search" at bounding box center [1319, 119] width 42 height 30
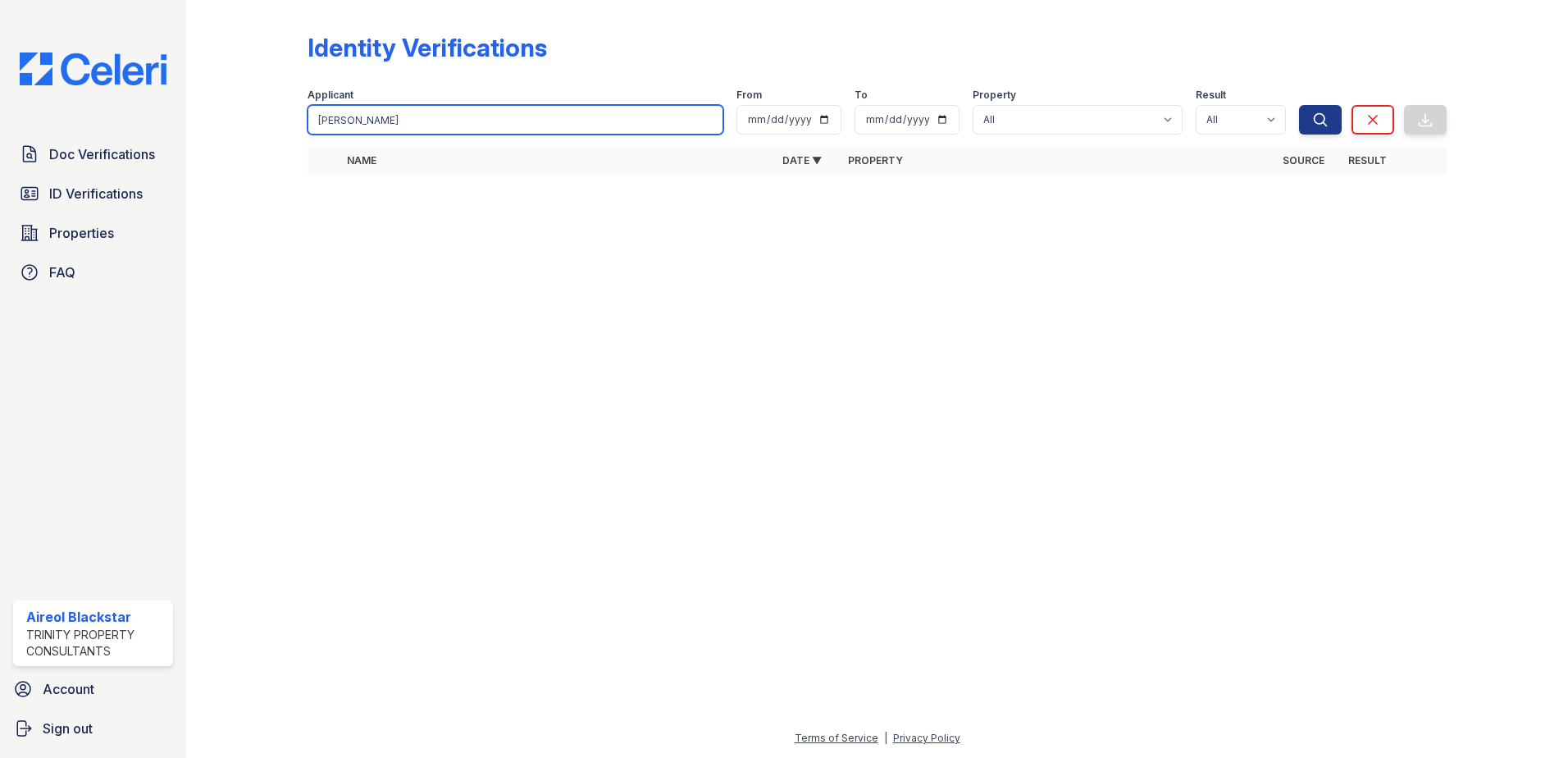
drag, startPoint x: 354, startPoint y: 120, endPoint x: 172, endPoint y: 136, distance: 182.7
click at [191, 130] on div "Identity Verifications Filter Applicant James, Denecia From To Property All ReN…" at bounding box center [876, 379] width 1382 height 758
type input "Denecia"
click at [1299, 105] on button "Search" at bounding box center [1319, 119] width 42 height 30
click at [311, 129] on input "Denecia" at bounding box center [515, 119] width 416 height 30
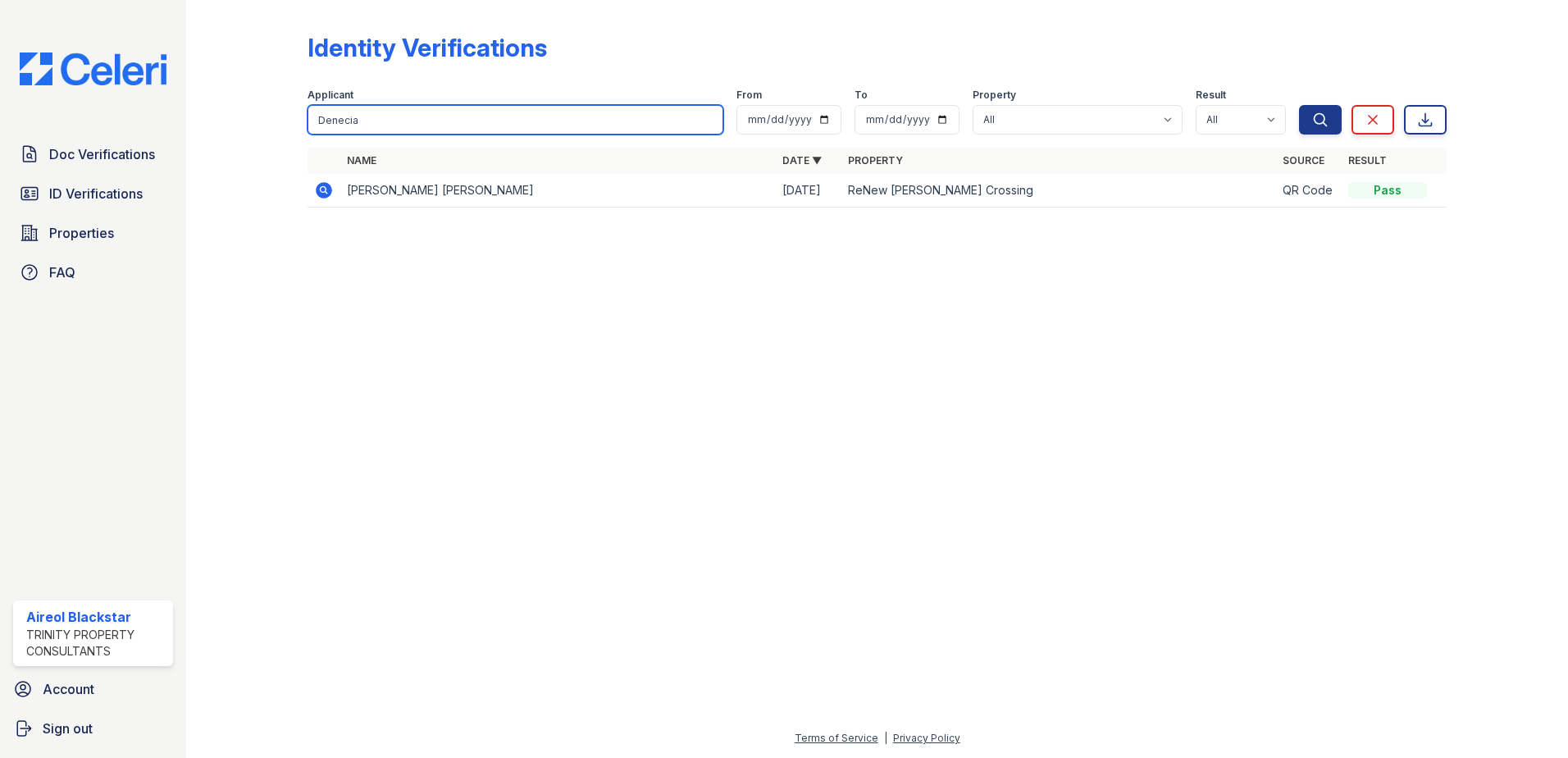
paste input "Schwan, Justin"
type input "Schwan, Justin"
click at [1299, 105] on button "Search" at bounding box center [1319, 119] width 42 height 30
drag, startPoint x: 355, startPoint y: 123, endPoint x: 477, endPoint y: 117, distance: 122.1
click at [471, 117] on input "Schwan, Justin" at bounding box center [515, 119] width 416 height 30
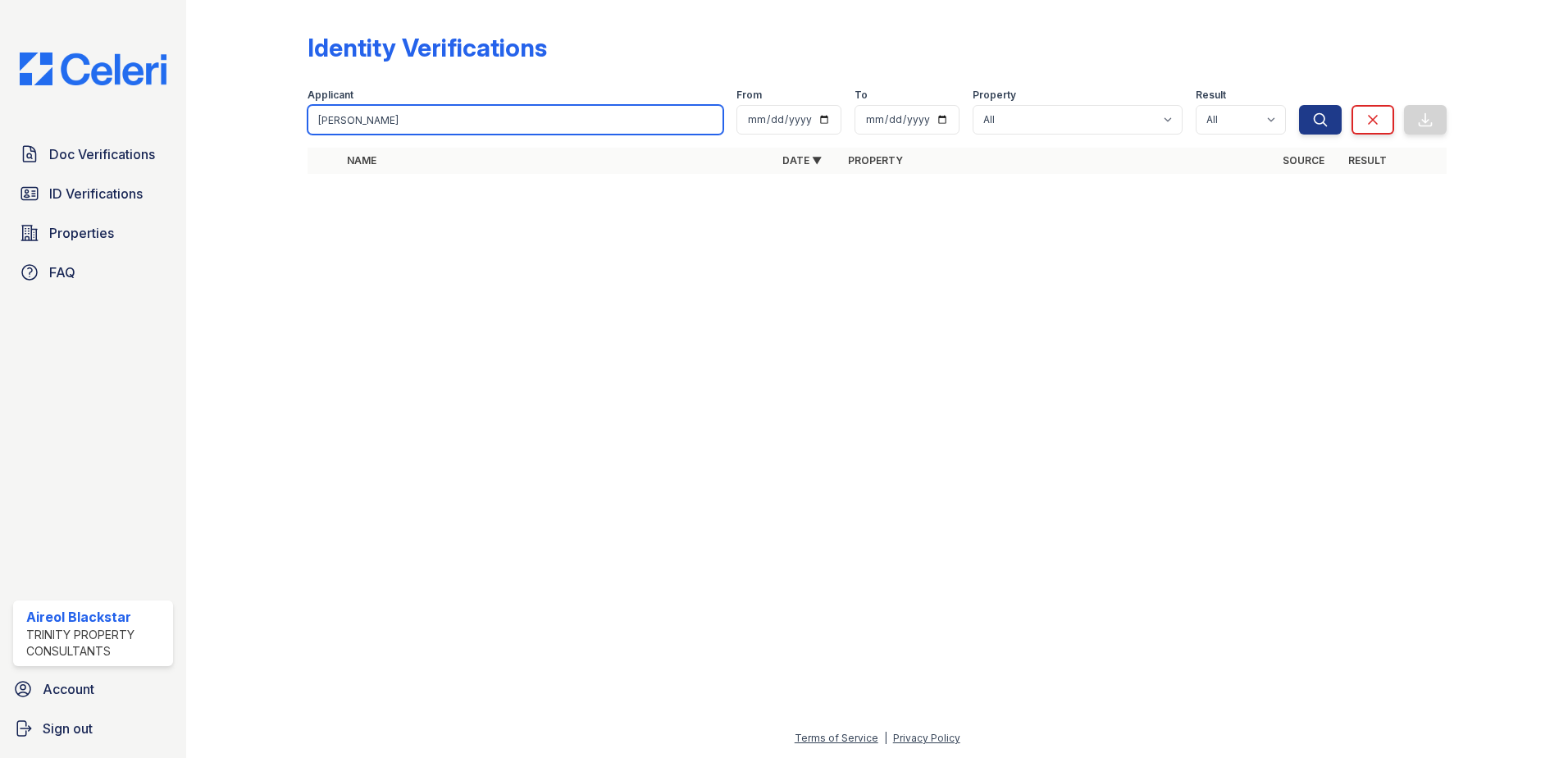
type input "Schwan"
click at [1299, 105] on button "Search" at bounding box center [1319, 119] width 42 height 30
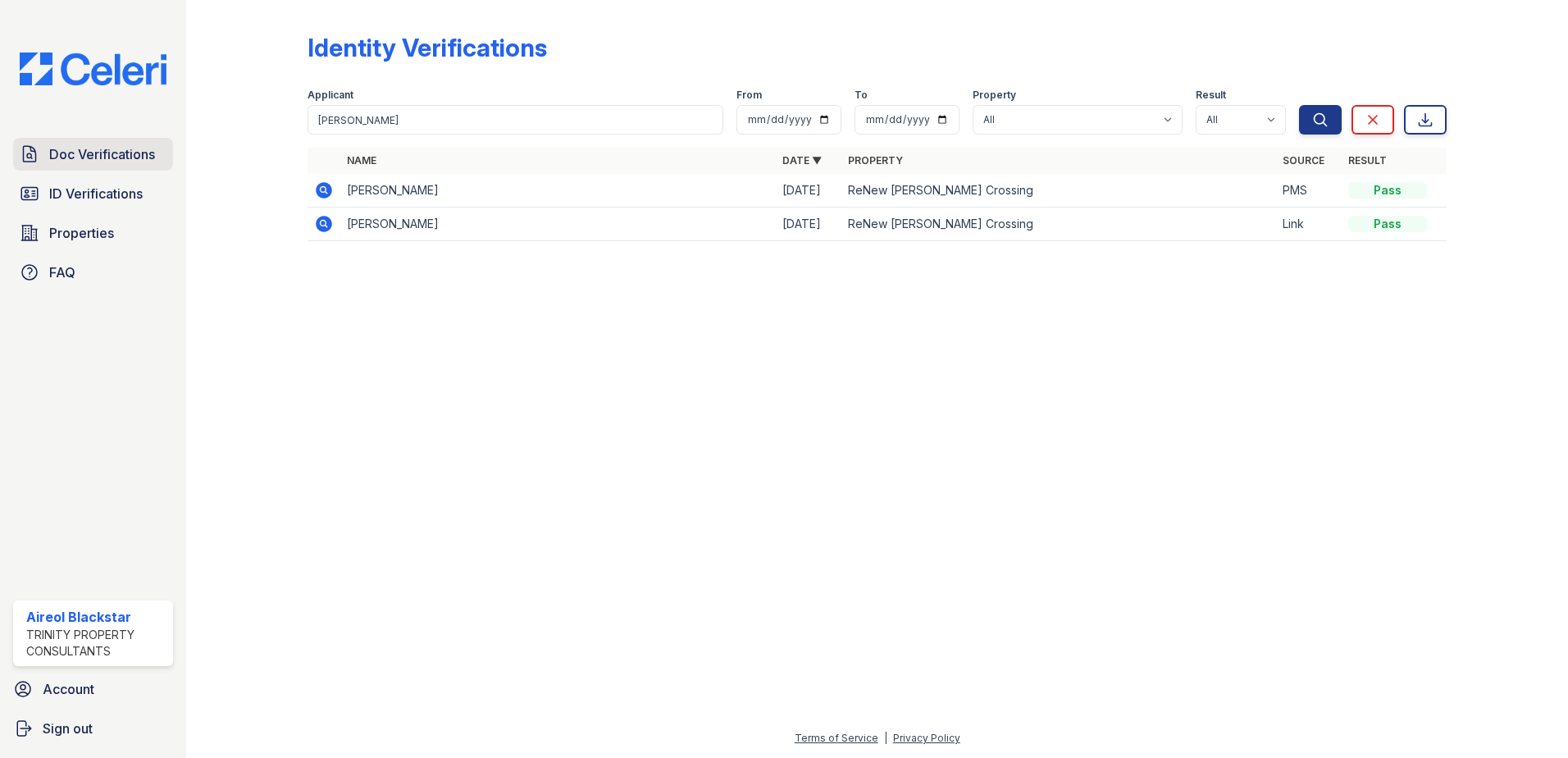
click at [92, 158] on span "Doc Verifications" at bounding box center [102, 154] width 106 height 20
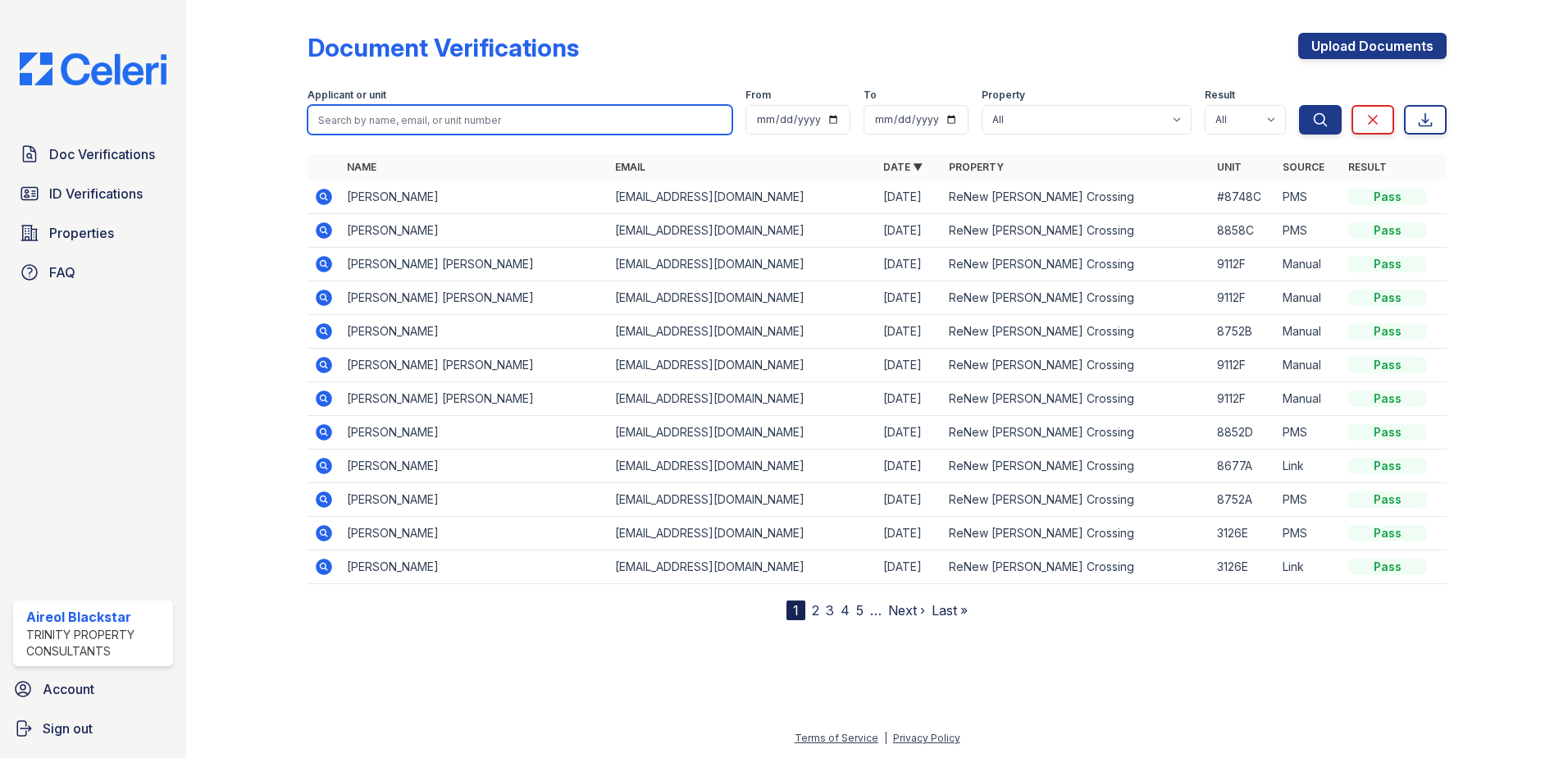
paste input "Schwan, Justin"
type input "Schwan"
click at [1299, 105] on button "Search" at bounding box center [1319, 119] width 42 height 30
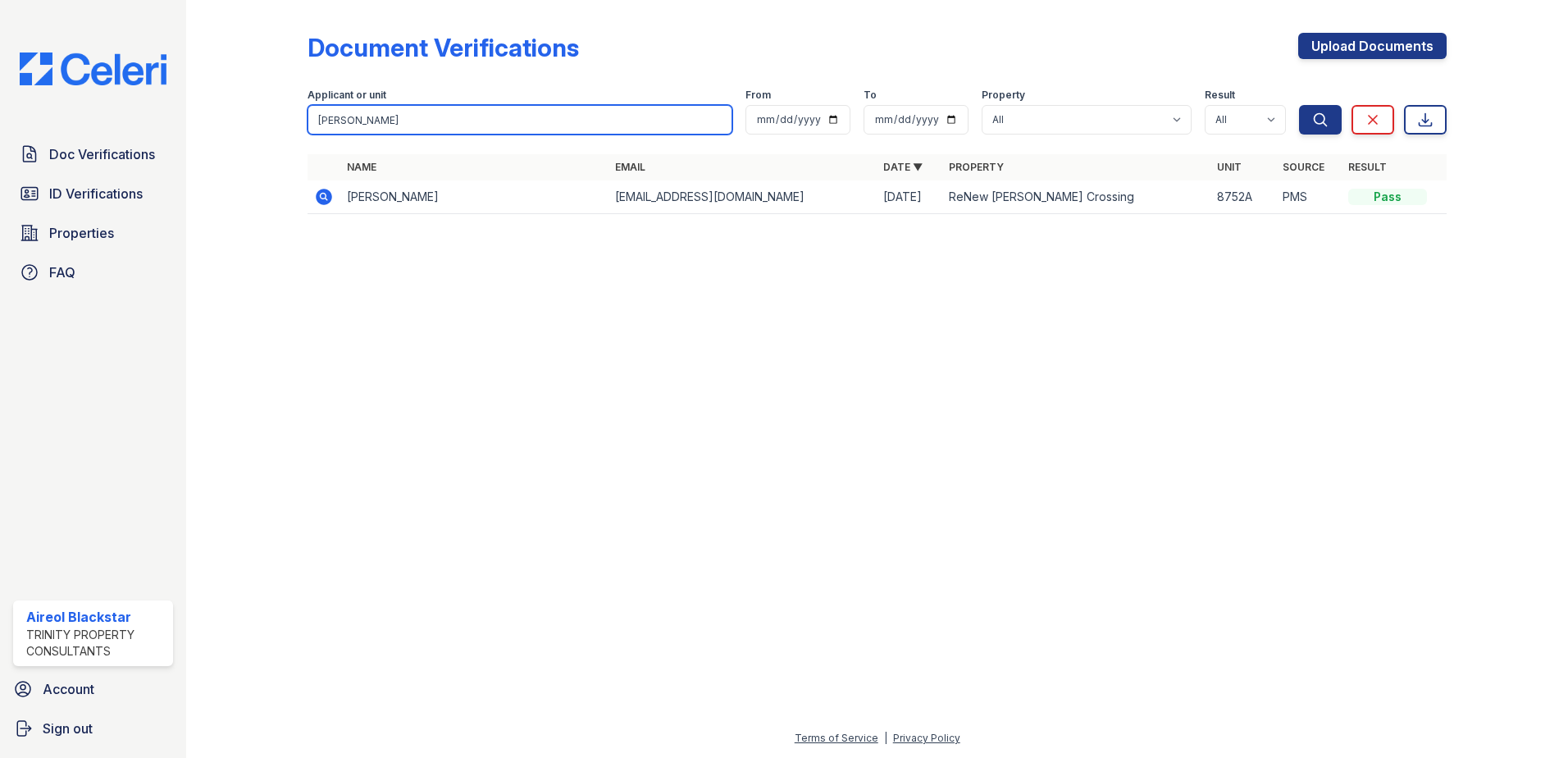
drag, startPoint x: 393, startPoint y: 118, endPoint x: 251, endPoint y: 123, distance: 142.1
click at [216, 126] on div "Document Verifications Upload Documents Filter Applicant or unit Schwan From To…" at bounding box center [877, 128] width 1329 height 257
paste input "Arthes, Julia"
type input "Arthes, Julia"
click at [1299, 105] on button "Search" at bounding box center [1319, 119] width 42 height 30
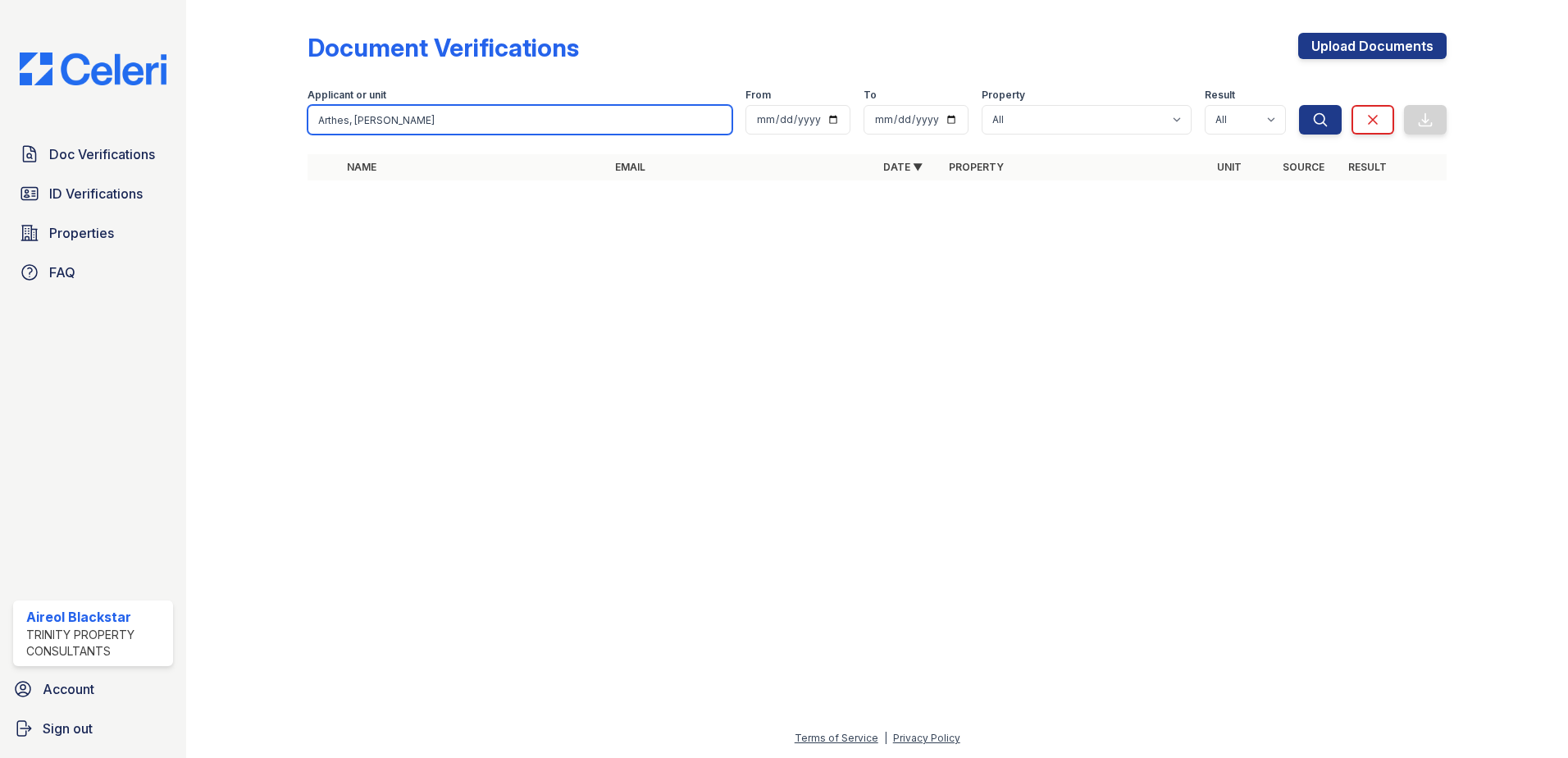
drag, startPoint x: 348, startPoint y: 119, endPoint x: 493, endPoint y: 97, distance: 146.7
click at [477, 101] on div "Applicant or unit Arthes, Julia" at bounding box center [519, 111] width 425 height 46
type input "Arthes"
click at [1299, 105] on button "Search" at bounding box center [1319, 119] width 42 height 30
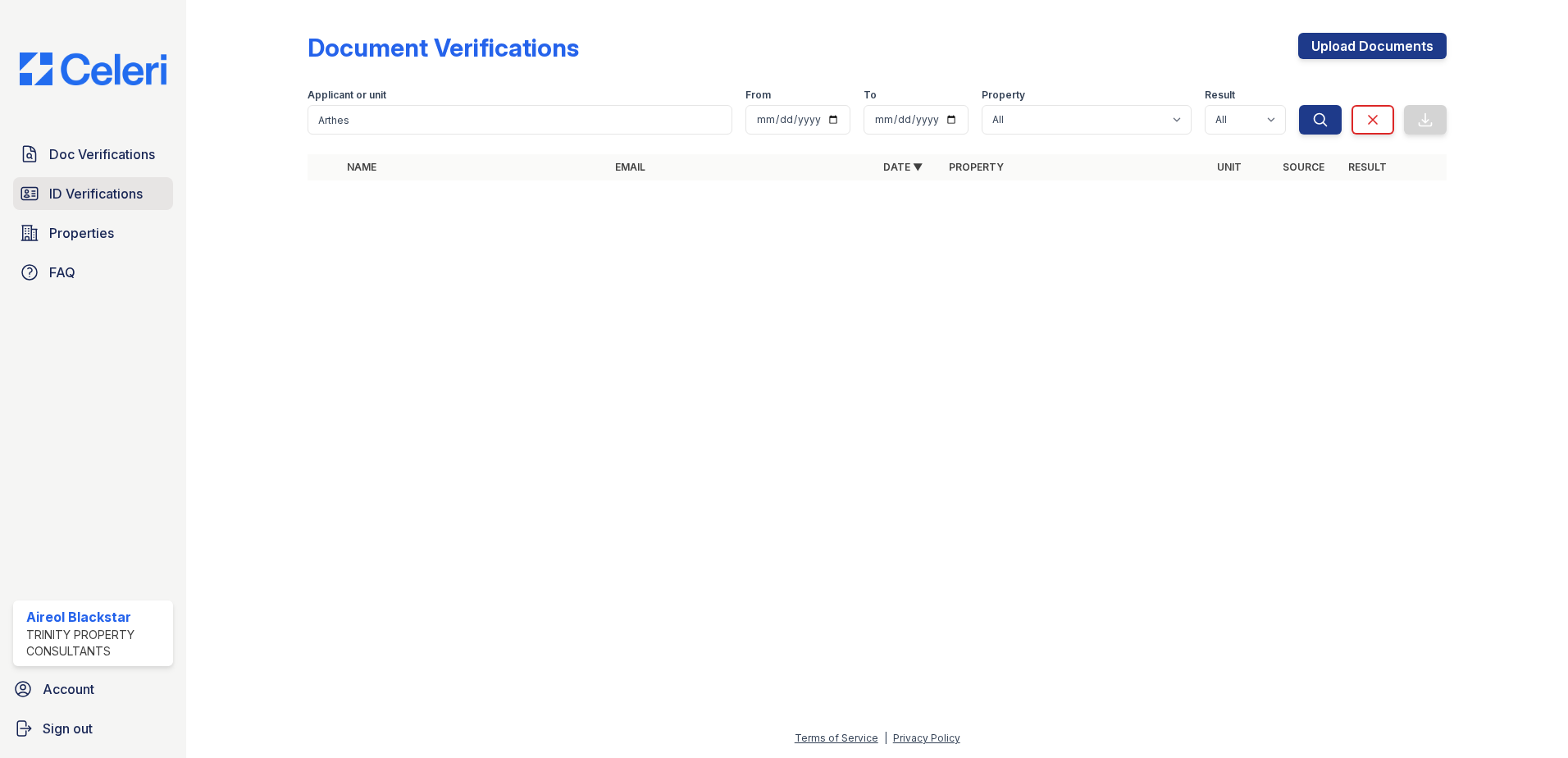
click at [57, 197] on span "ID Verifications" at bounding box center [96, 194] width 93 height 20
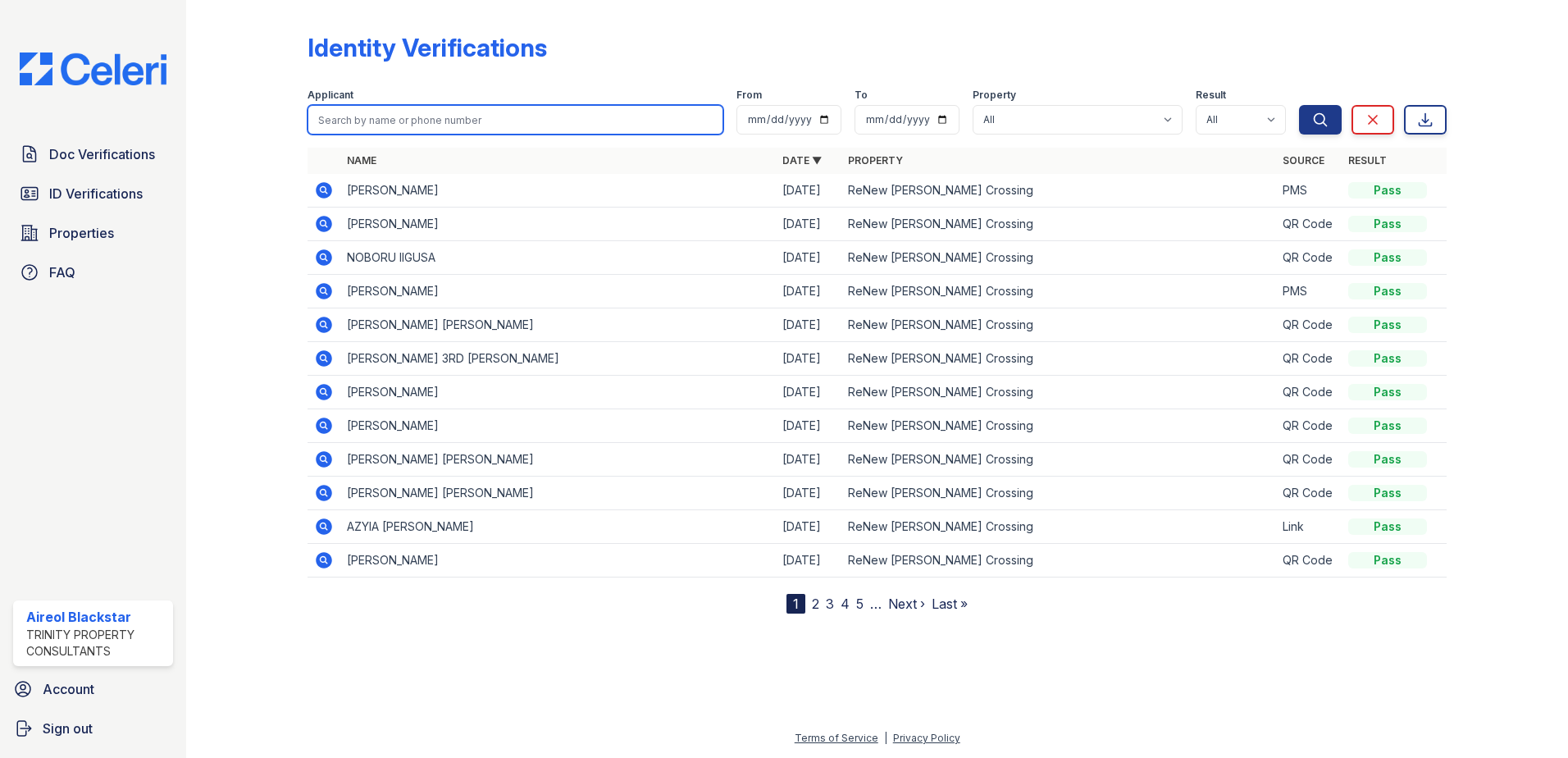
paste input "Arthes, Julia"
type input "Arthes"
click at [1299, 105] on button "Search" at bounding box center [1319, 119] width 42 height 30
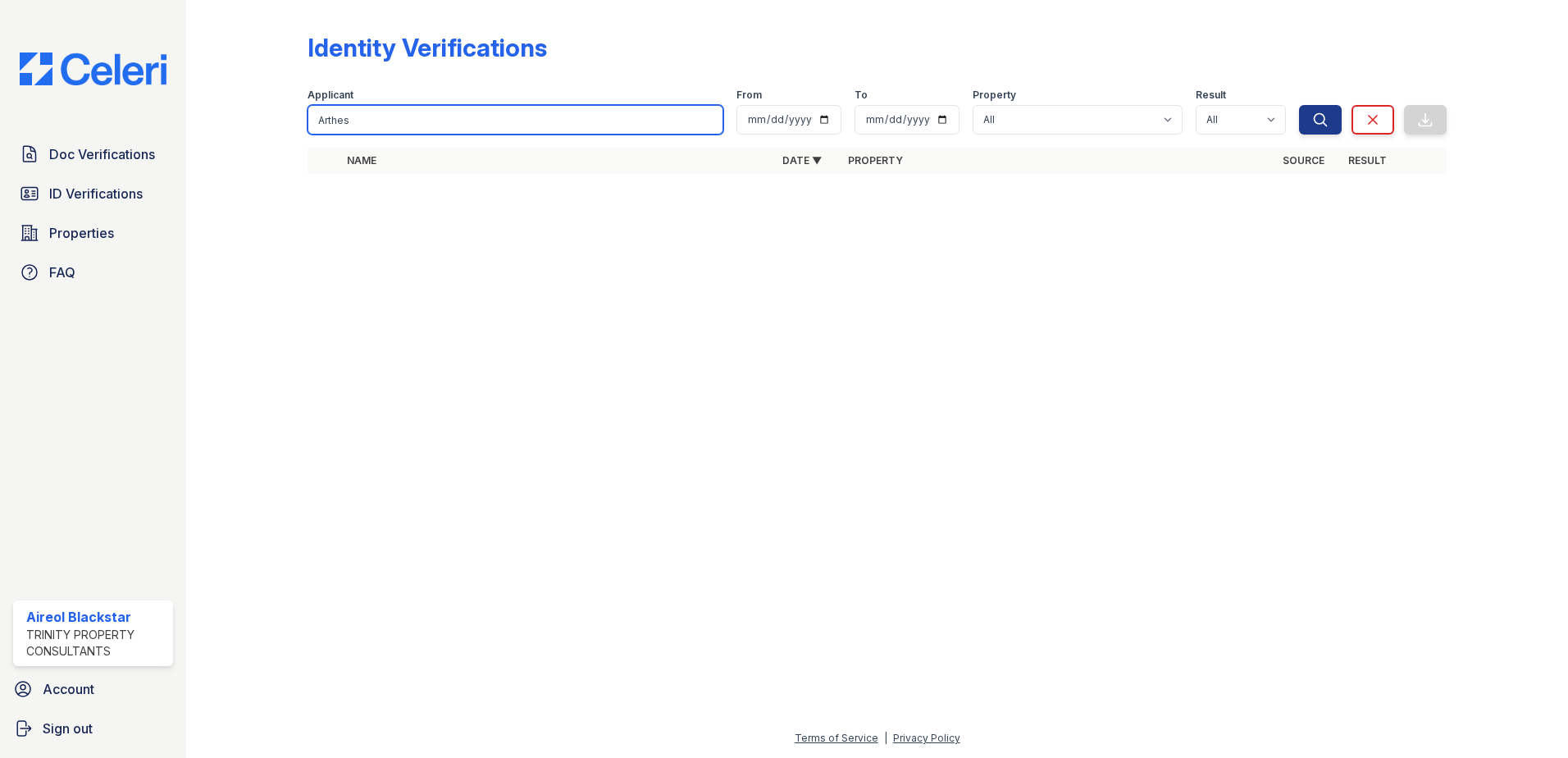
drag, startPoint x: 376, startPoint y: 127, endPoint x: 281, endPoint y: 120, distance: 95.3
click at [281, 120] on div "Identity Verifications Filter Applicant Arthes From To Property All ReNew Howar…" at bounding box center [877, 108] width 1329 height 216
paste input "Soogoor, Adithi"
type input "Soogoor"
click at [1299, 105] on button "Search" at bounding box center [1319, 119] width 42 height 30
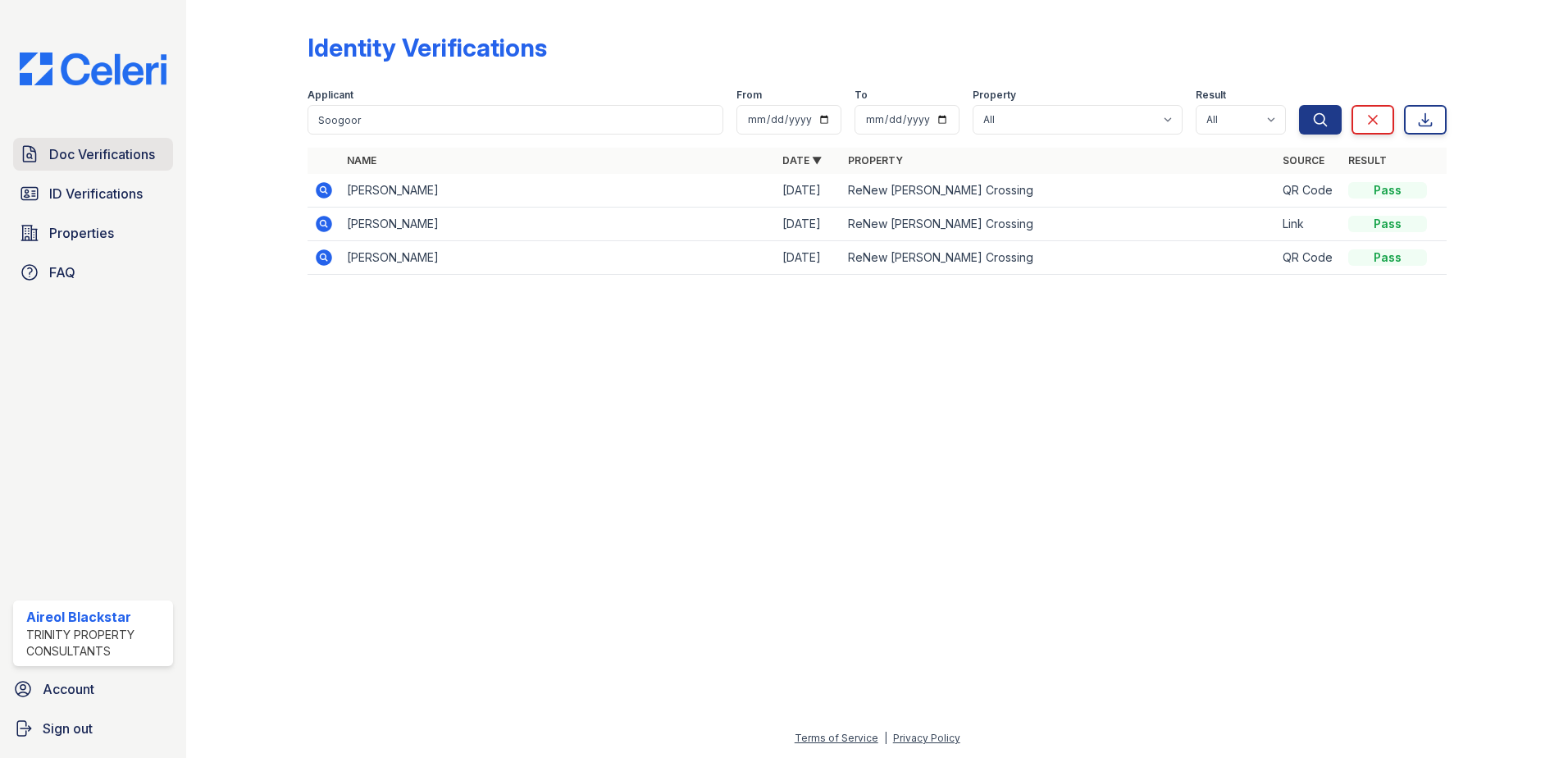
click at [92, 154] on span "Doc Verifications" at bounding box center [102, 154] width 106 height 20
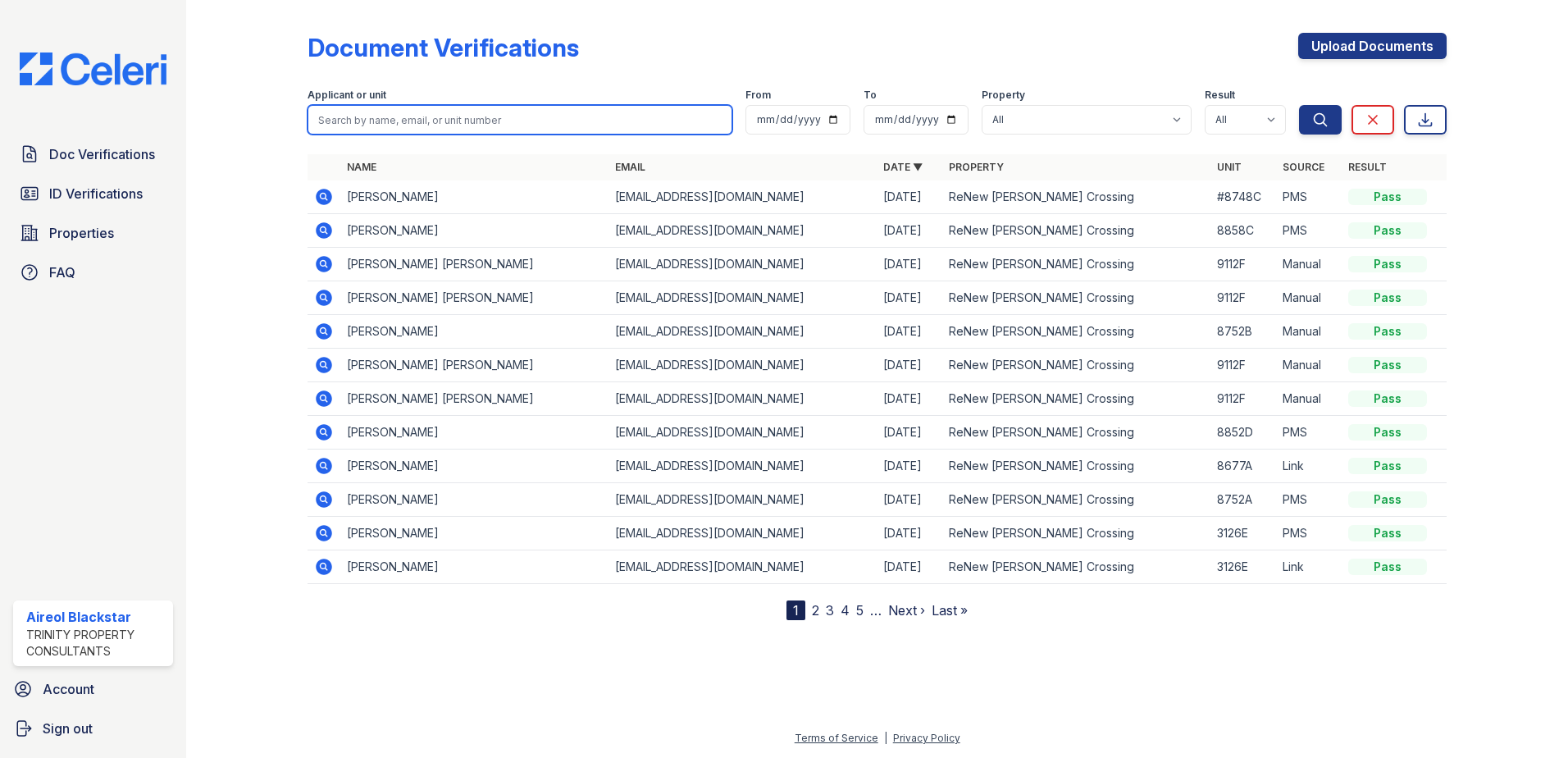
paste input "Soogoor, Adithi"
drag, startPoint x: 356, startPoint y: 120, endPoint x: 407, endPoint y: 108, distance: 52.4
click at [407, 108] on input "Soogoor, Adithi" at bounding box center [519, 119] width 425 height 30
type input "Soogoor"
click at [1299, 105] on button "Search" at bounding box center [1319, 119] width 42 height 30
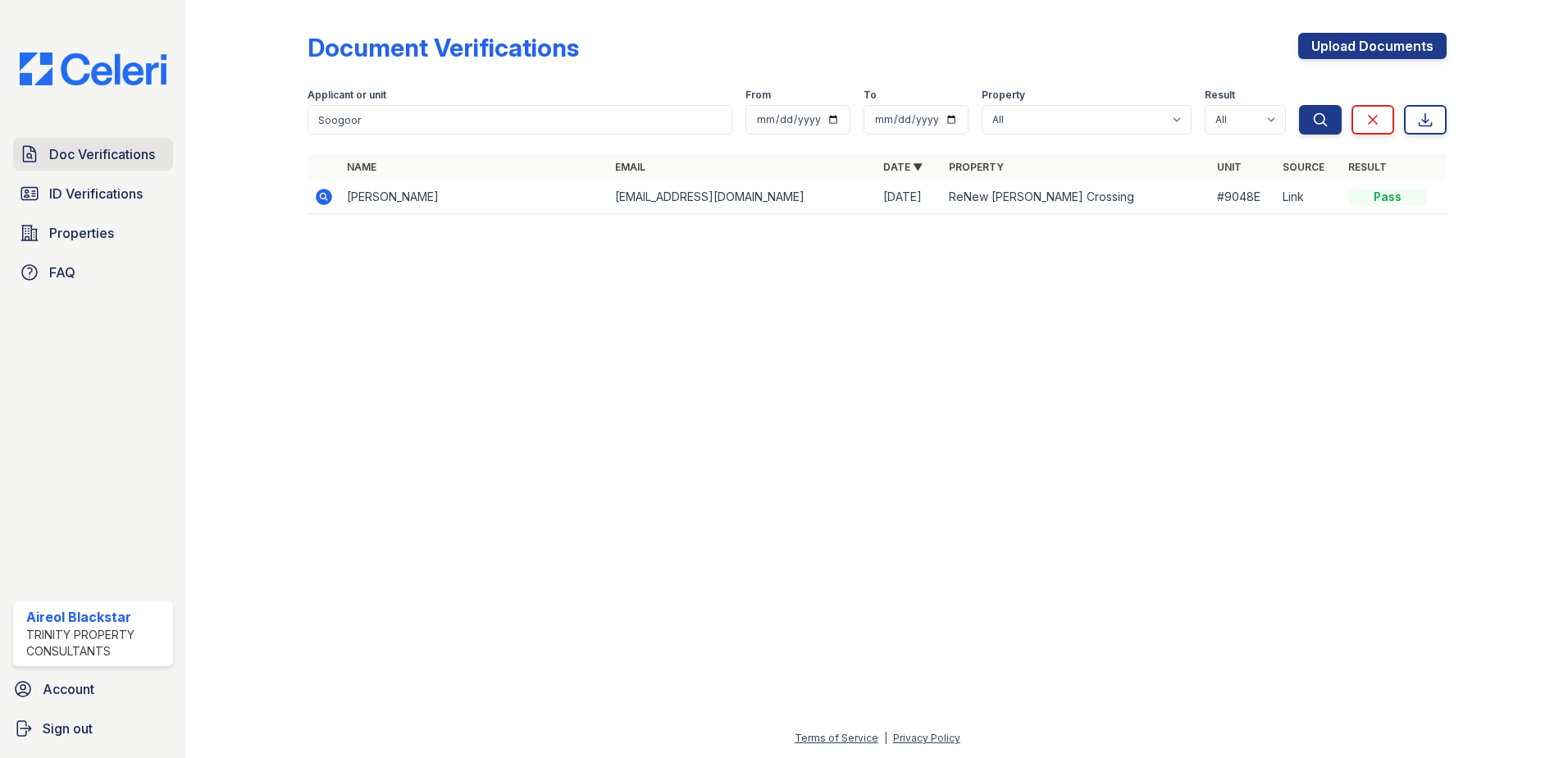
click at [70, 152] on span "Doc Verifications" at bounding box center [102, 154] width 106 height 20
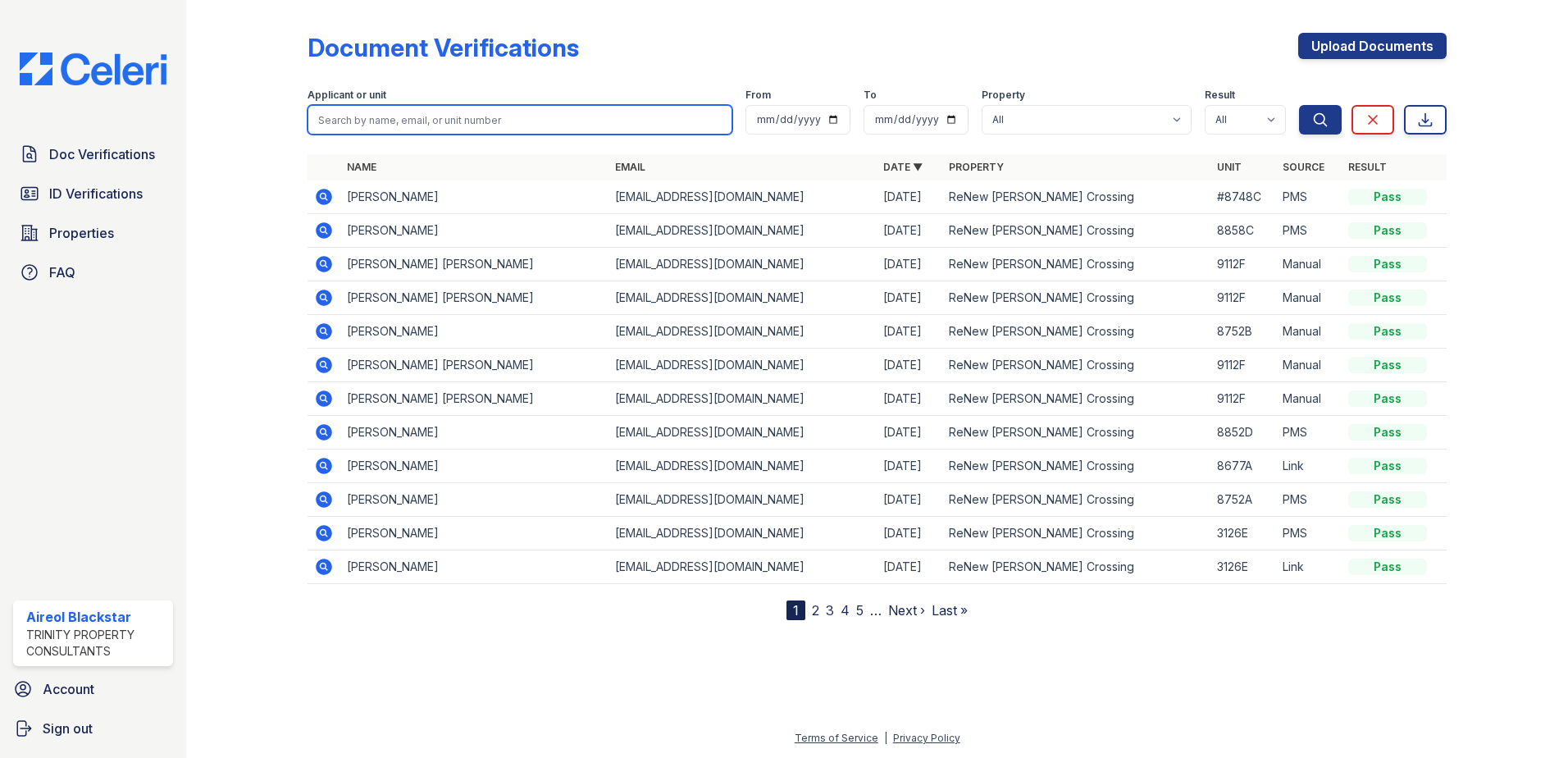
click at [372, 120] on input "search" at bounding box center [519, 119] width 425 height 30
paste input "Soogoor, Adithi"
type input "Soogoor"
click at [1299, 105] on button "Search" at bounding box center [1319, 119] width 42 height 30
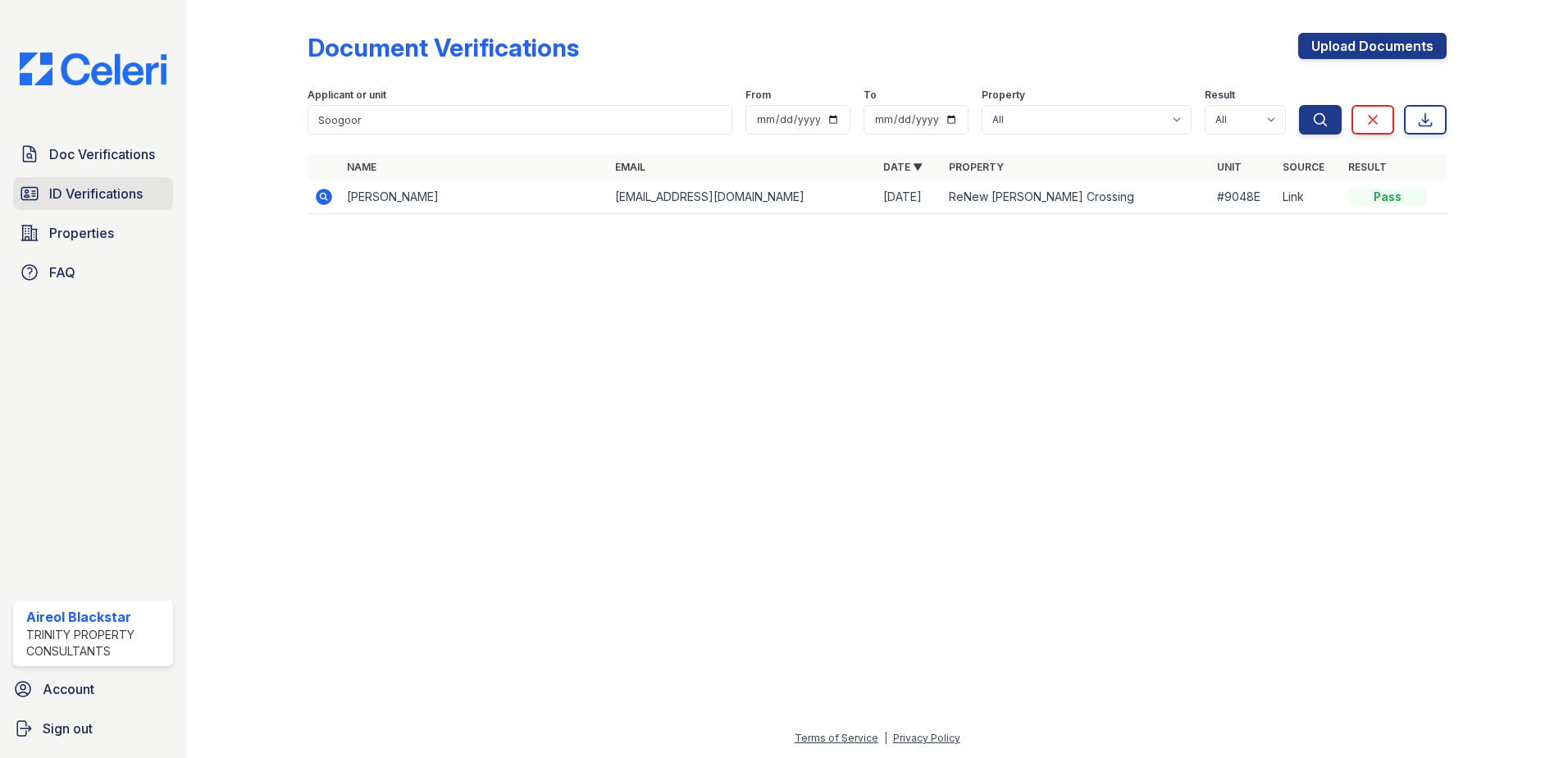
click at [100, 196] on span "ID Verifications" at bounding box center [96, 194] width 93 height 20
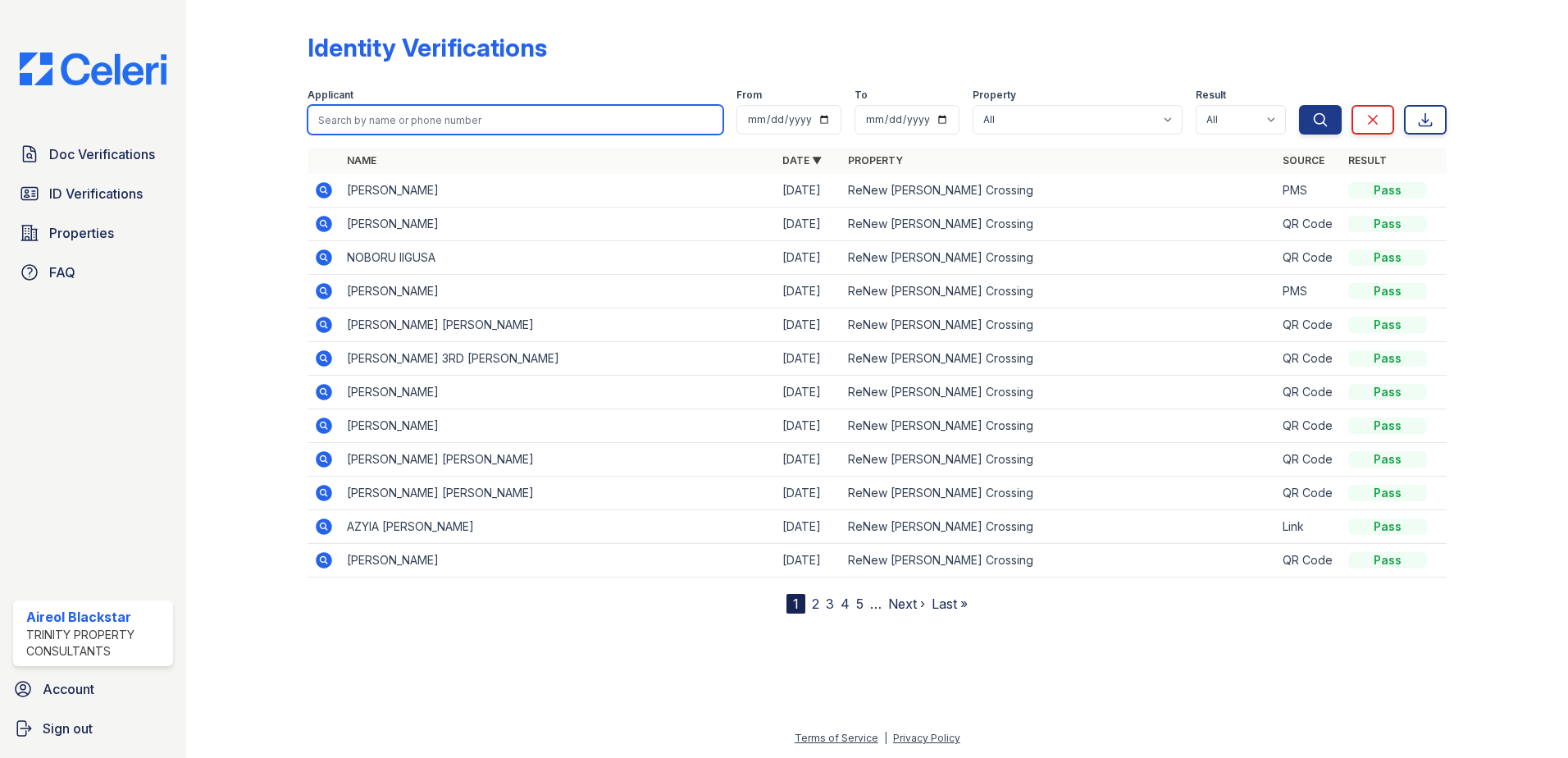
paste input "Soogoor, Adithi"
drag, startPoint x: 394, startPoint y: 121, endPoint x: 356, endPoint y: 122, distance: 38.0
click at [356, 122] on input "Soogoor, Adithi" at bounding box center [515, 119] width 416 height 30
type input "Soogoor"
click at [1299, 105] on button "Search" at bounding box center [1319, 119] width 42 height 30
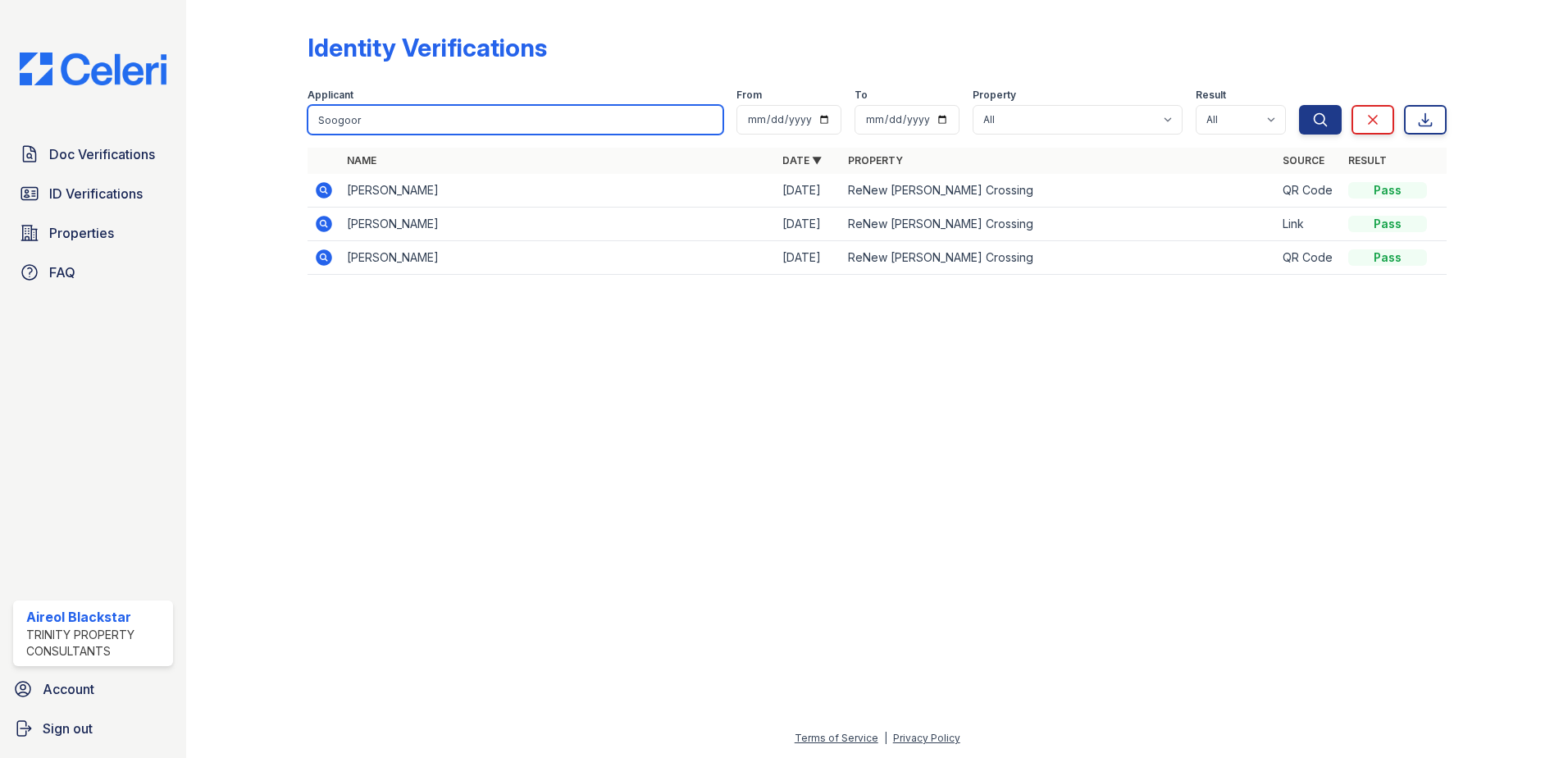
drag, startPoint x: 363, startPoint y: 126, endPoint x: 274, endPoint y: 128, distance: 89.0
click at [273, 128] on div "Identity Verifications Filter Applicant Soogoor From To Property All ReNew Howa…" at bounding box center [877, 158] width 1329 height 317
paste input "Mahmood, Faiza"
type input "Mahmood, Faiza"
click at [1299, 105] on button "Search" at bounding box center [1319, 119] width 42 height 30
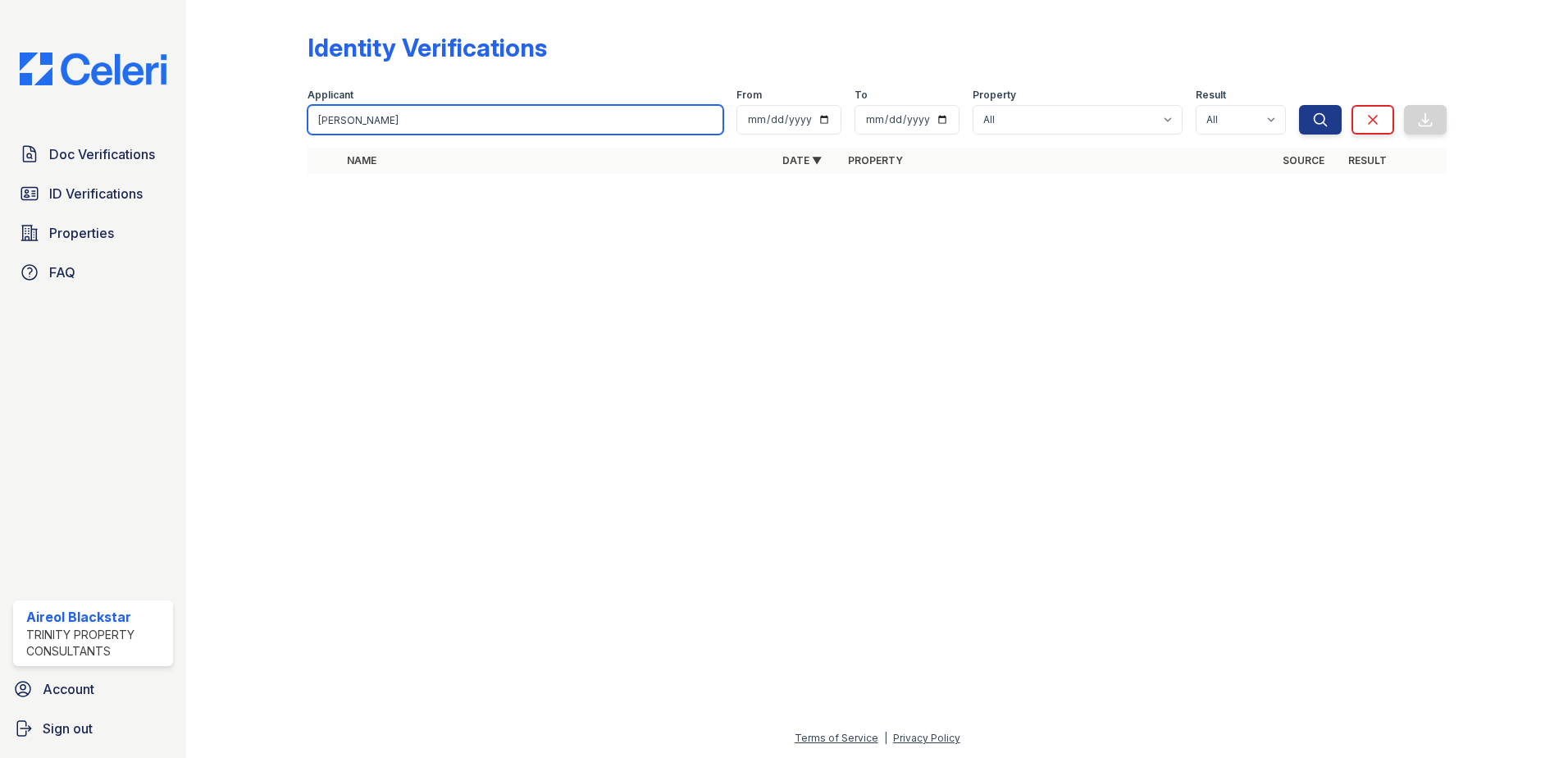
drag, startPoint x: 365, startPoint y: 119, endPoint x: 470, endPoint y: 119, distance: 105.0
click at [461, 116] on input "Mahmood, Faiza" at bounding box center [515, 119] width 416 height 30
type input "Mahmood"
click at [1299, 105] on button "Search" at bounding box center [1319, 119] width 42 height 30
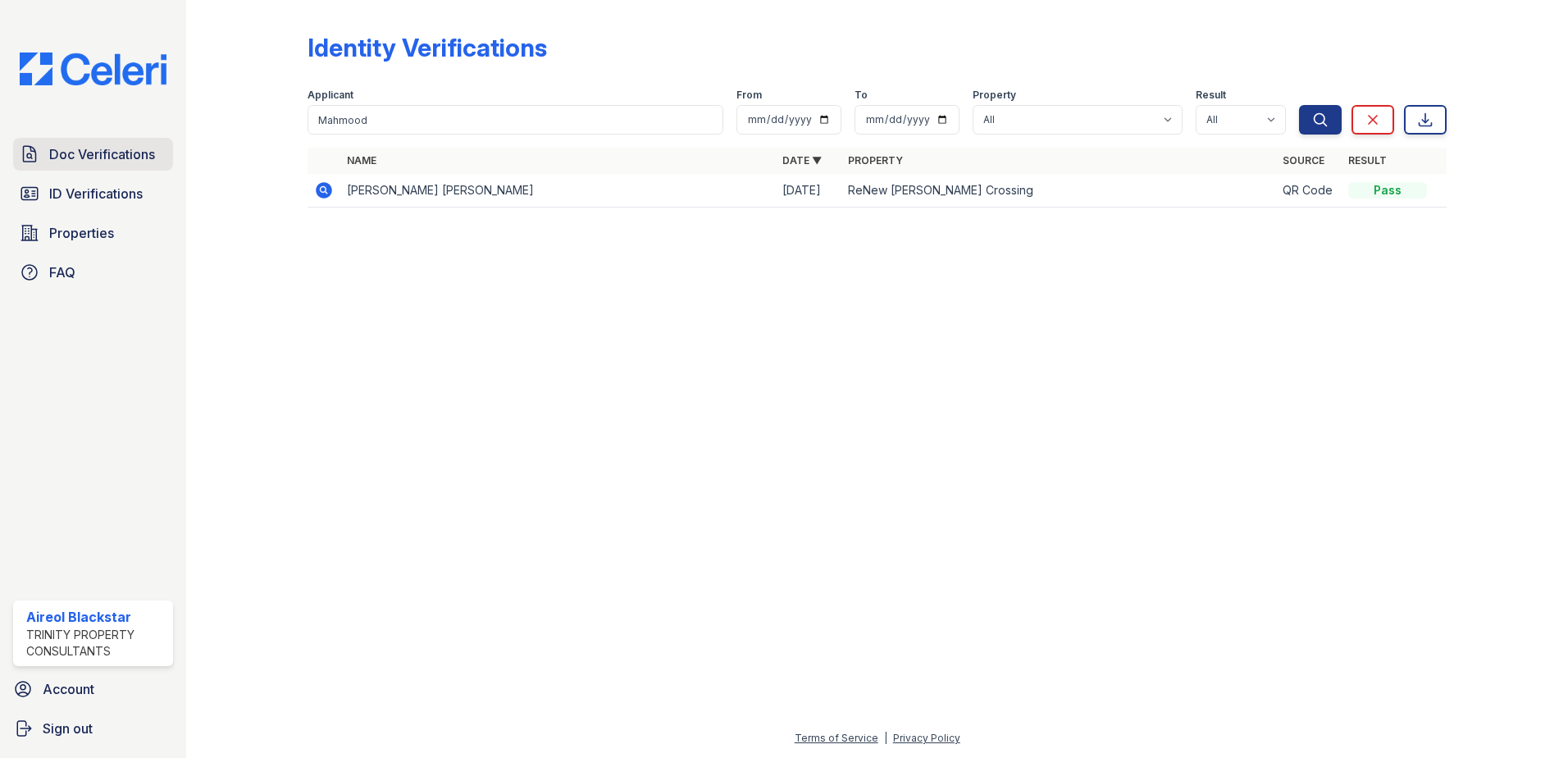
click at [77, 150] on span "Doc Verifications" at bounding box center [102, 154] width 106 height 20
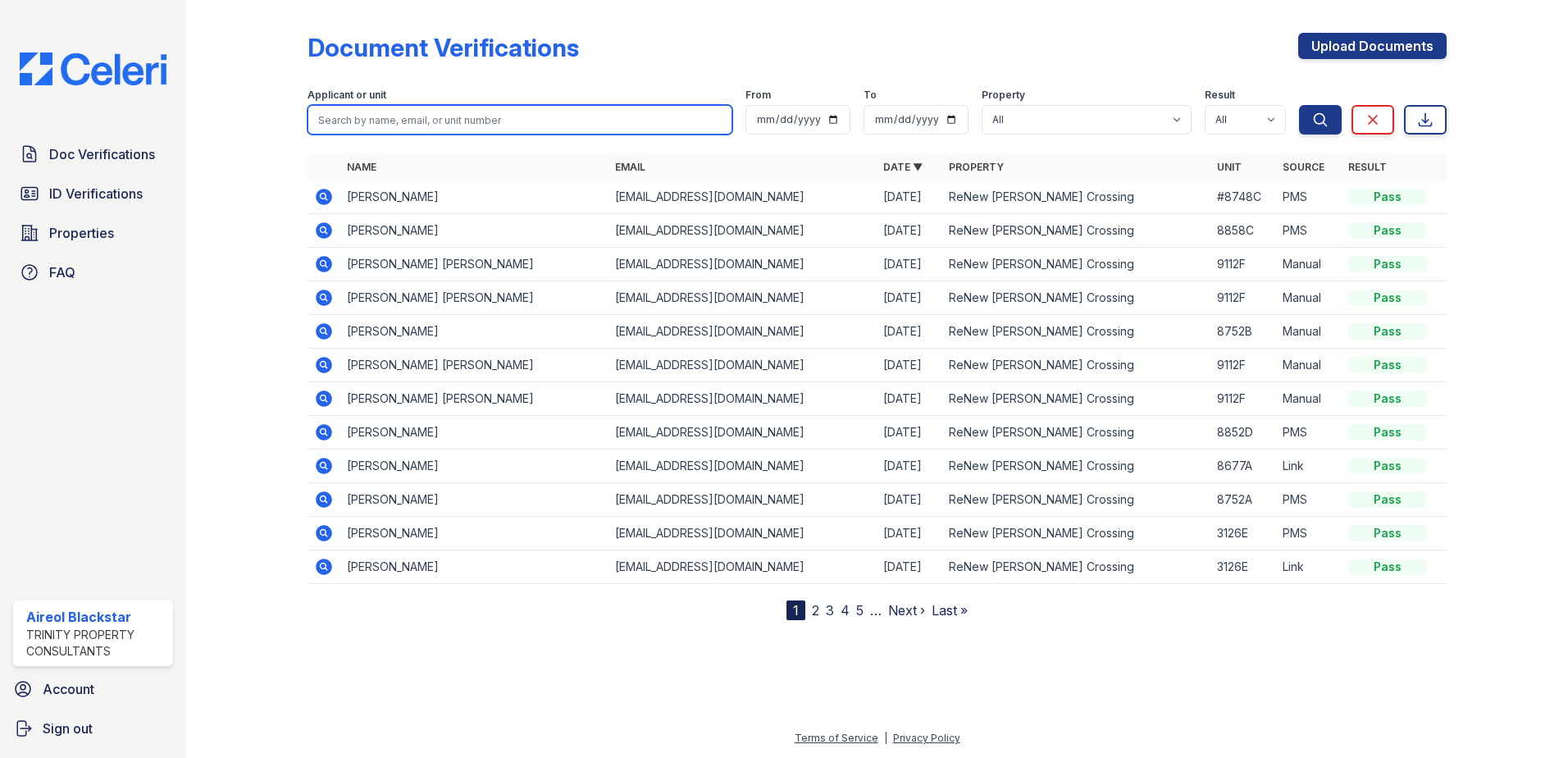
paste input "Mahmood, Faiza"
drag, startPoint x: 364, startPoint y: 122, endPoint x: 480, endPoint y: 113, distance: 116.3
click at [477, 113] on input "Mahmood, Faiza" at bounding box center [519, 119] width 425 height 30
type input "Mahmood"
click at [1299, 105] on button "Search" at bounding box center [1319, 119] width 42 height 30
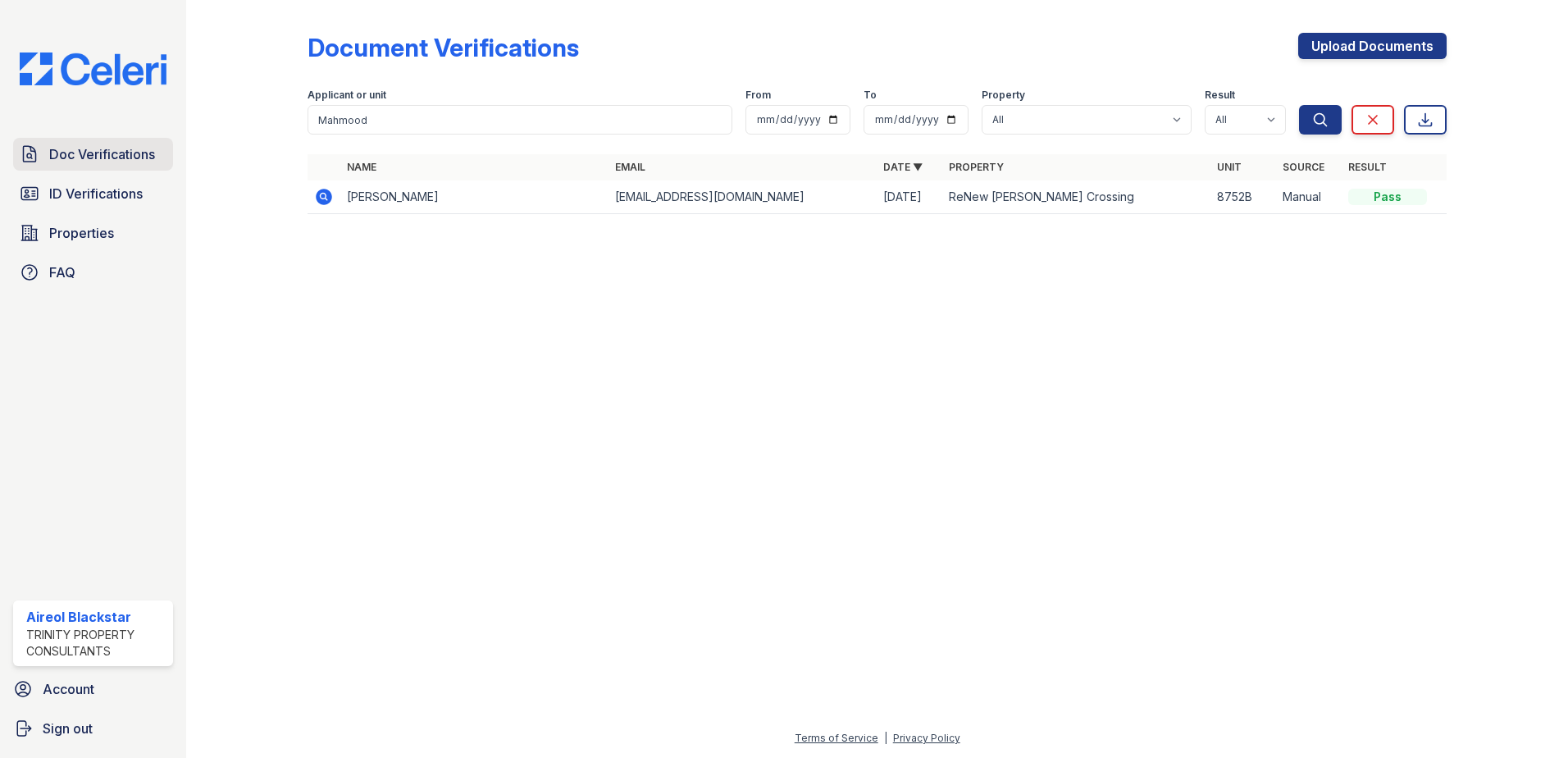
click at [118, 165] on link "Doc Verifications" at bounding box center [93, 154] width 160 height 33
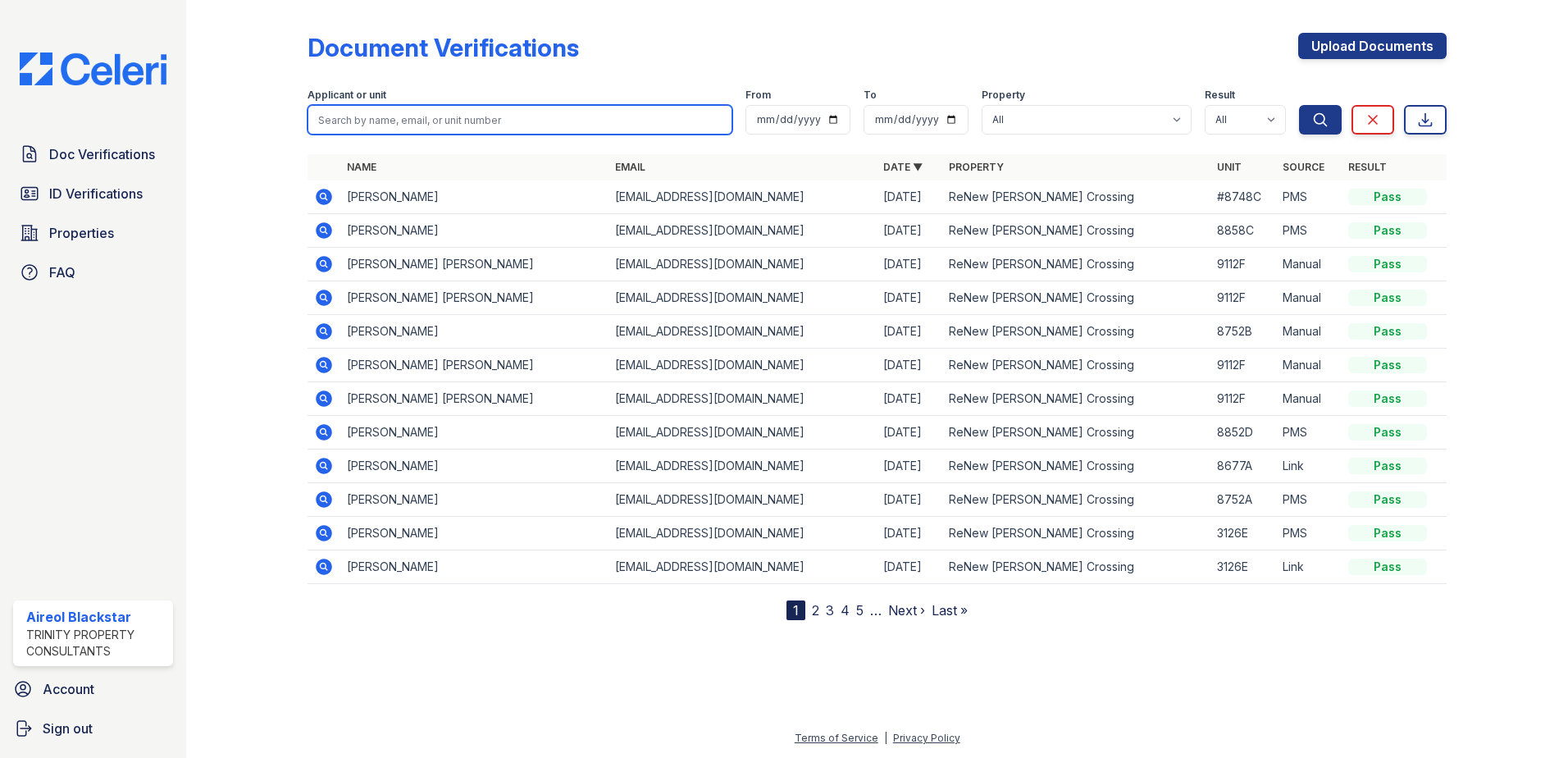
paste input "Kayla Reilly"
type input "Kayla Reilly"
click at [1299, 105] on button "Search" at bounding box center [1319, 119] width 42 height 30
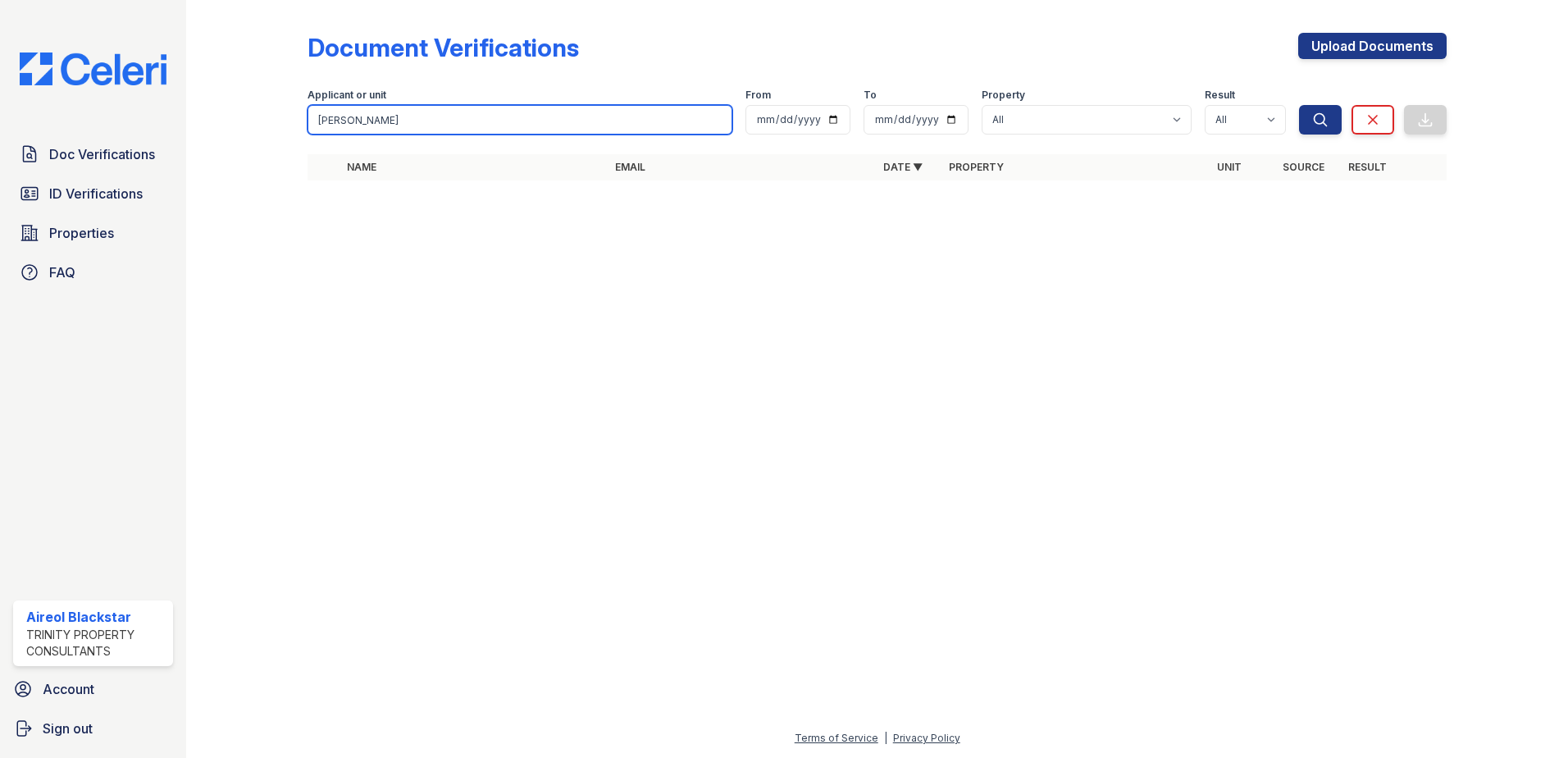
drag, startPoint x: 349, startPoint y: 119, endPoint x: 193, endPoint y: 119, distance: 156.0
click at [217, 122] on div "Document Verifications Upload Documents Filter Applicant or unit Kayla Reilly F…" at bounding box center [877, 111] width 1329 height 223
type input "Reilly"
click at [1299, 105] on button "Search" at bounding box center [1319, 119] width 42 height 30
